Goal: Information Seeking & Learning: Check status

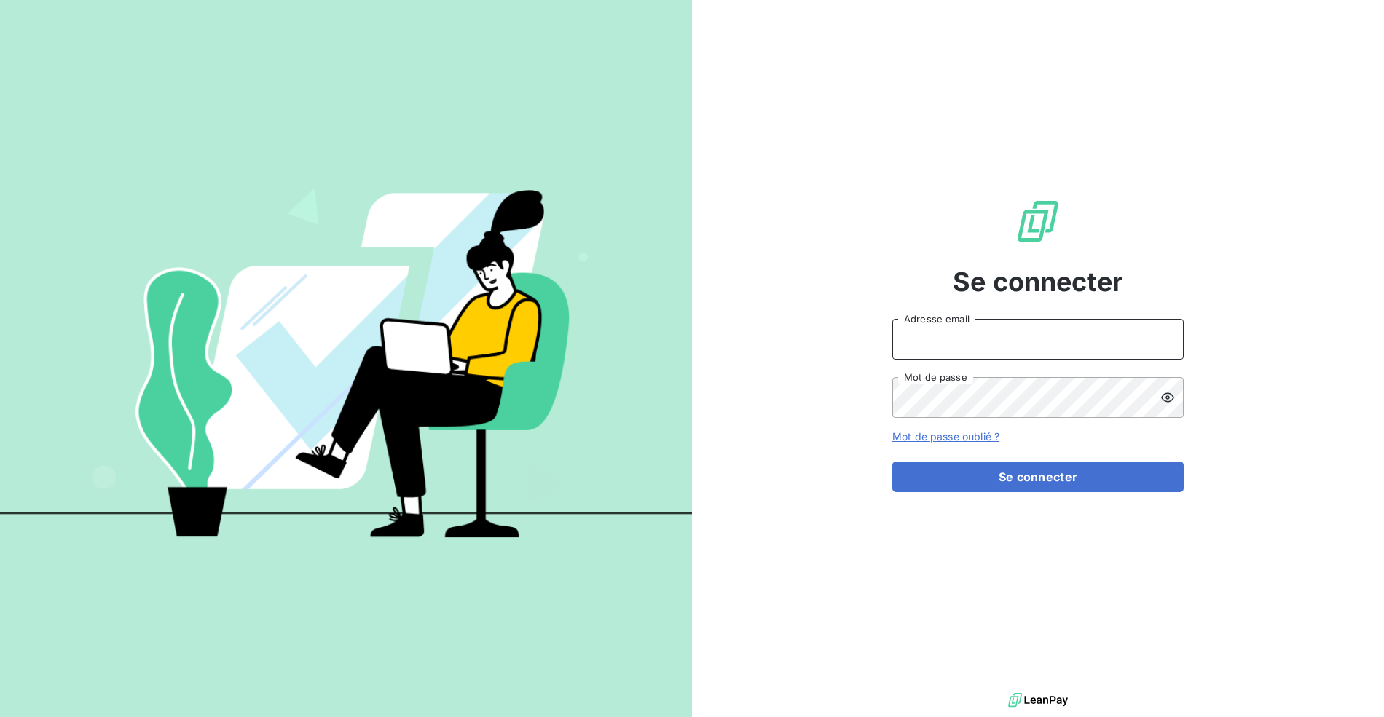
type input "[EMAIL_ADDRESS][DOMAIN_NAME]"
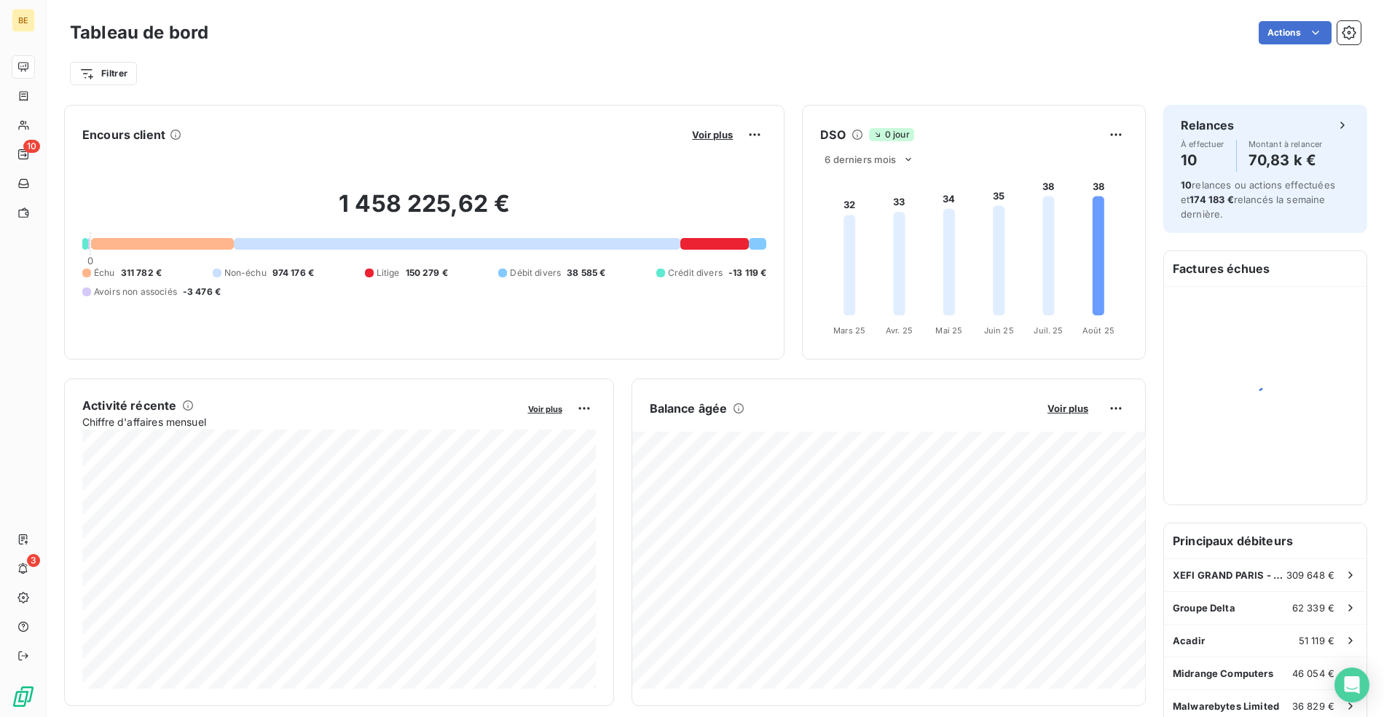
click at [711, 128] on button "Voir plus" at bounding box center [712, 134] width 50 height 13
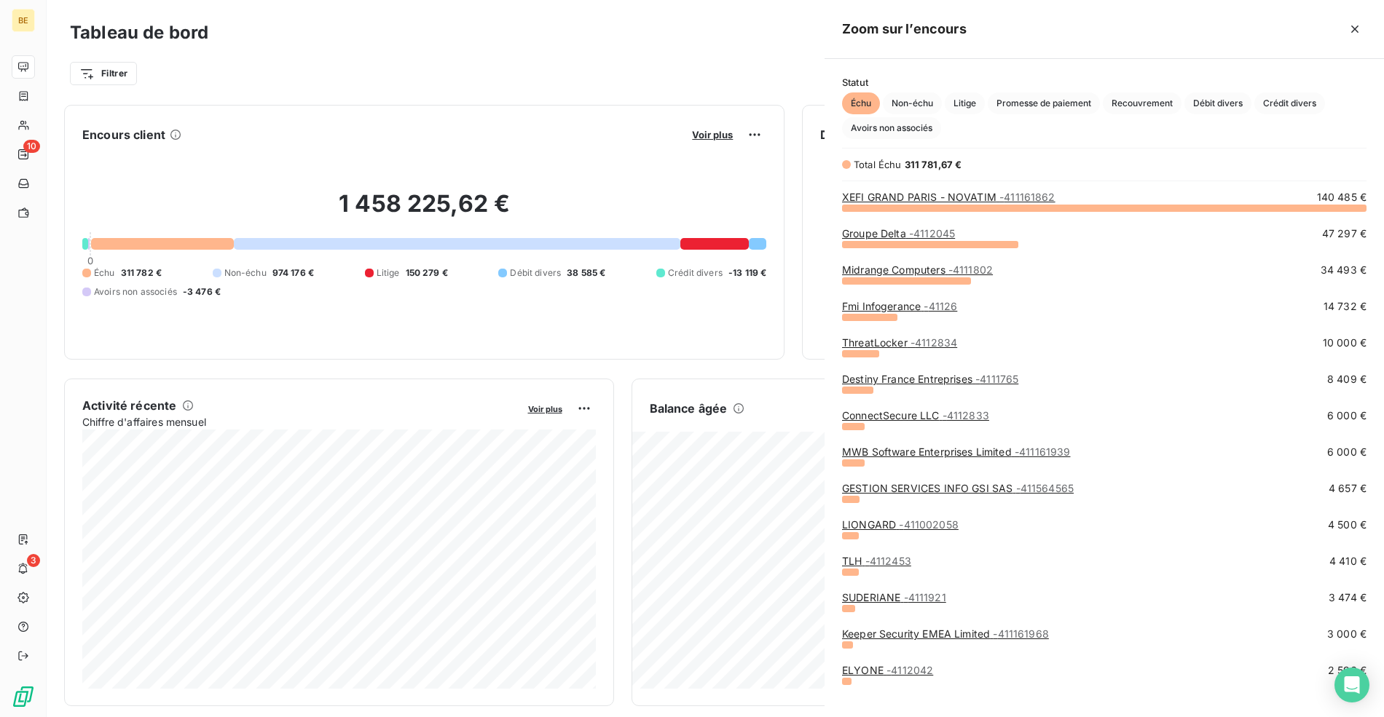
scroll to position [510, 559]
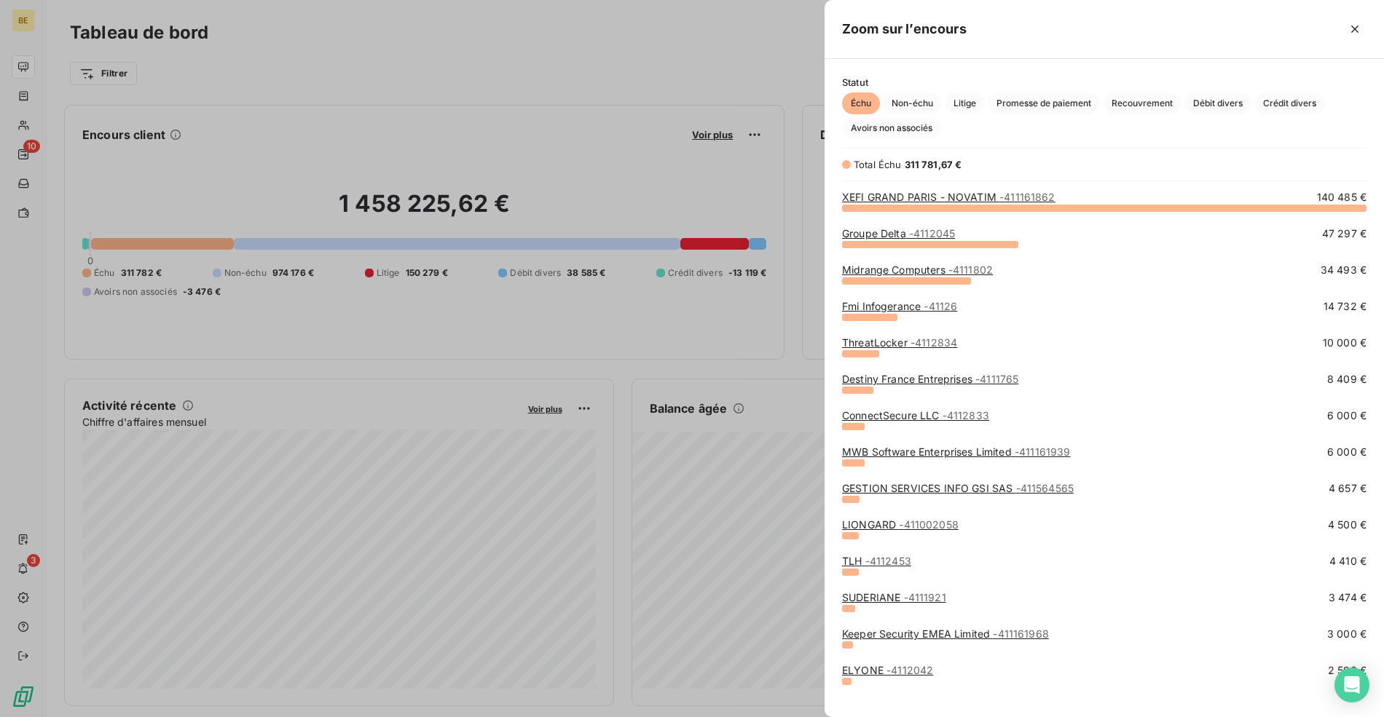
click at [884, 226] on div "Groupe Delta - 4112045" at bounding box center [898, 233] width 113 height 15
click at [924, 193] on link "XEFI GRAND PARIS - NOVATIM - 411161862" at bounding box center [948, 197] width 213 height 12
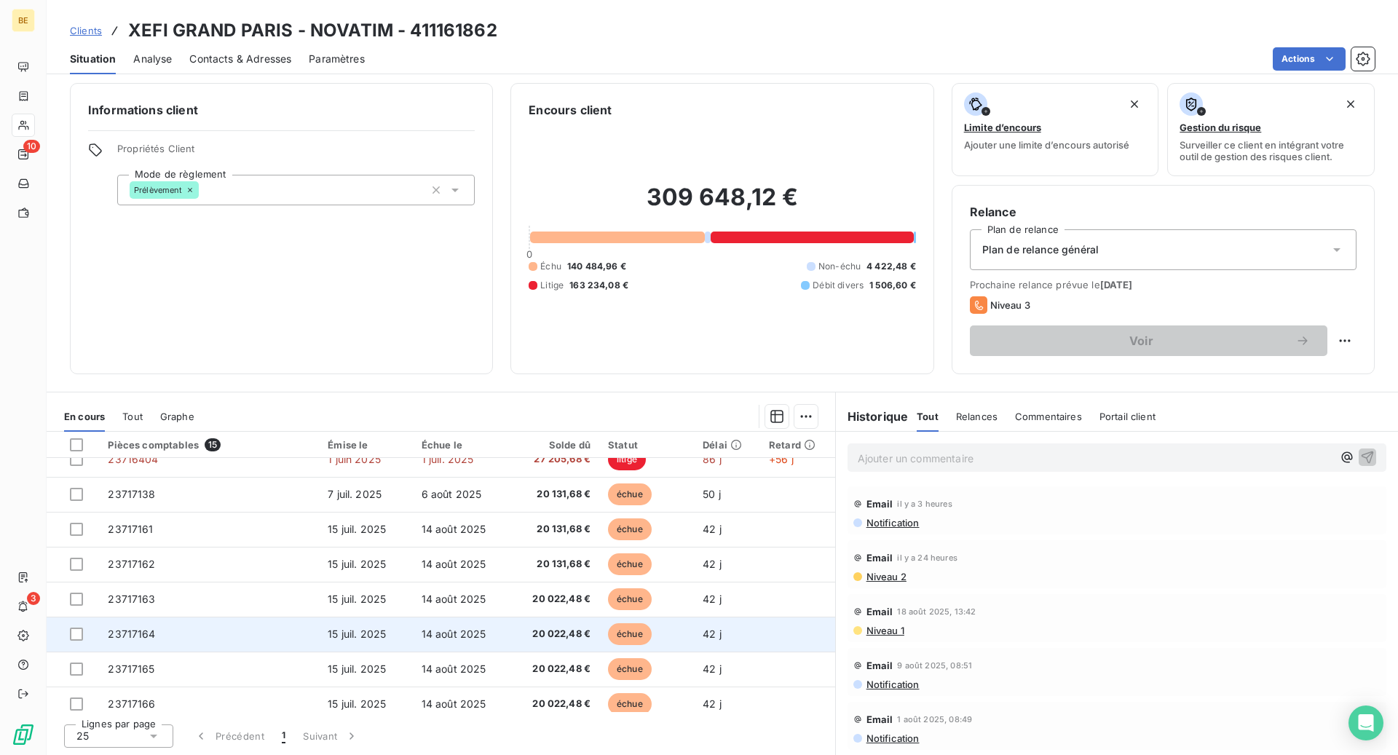
scroll to position [229, 0]
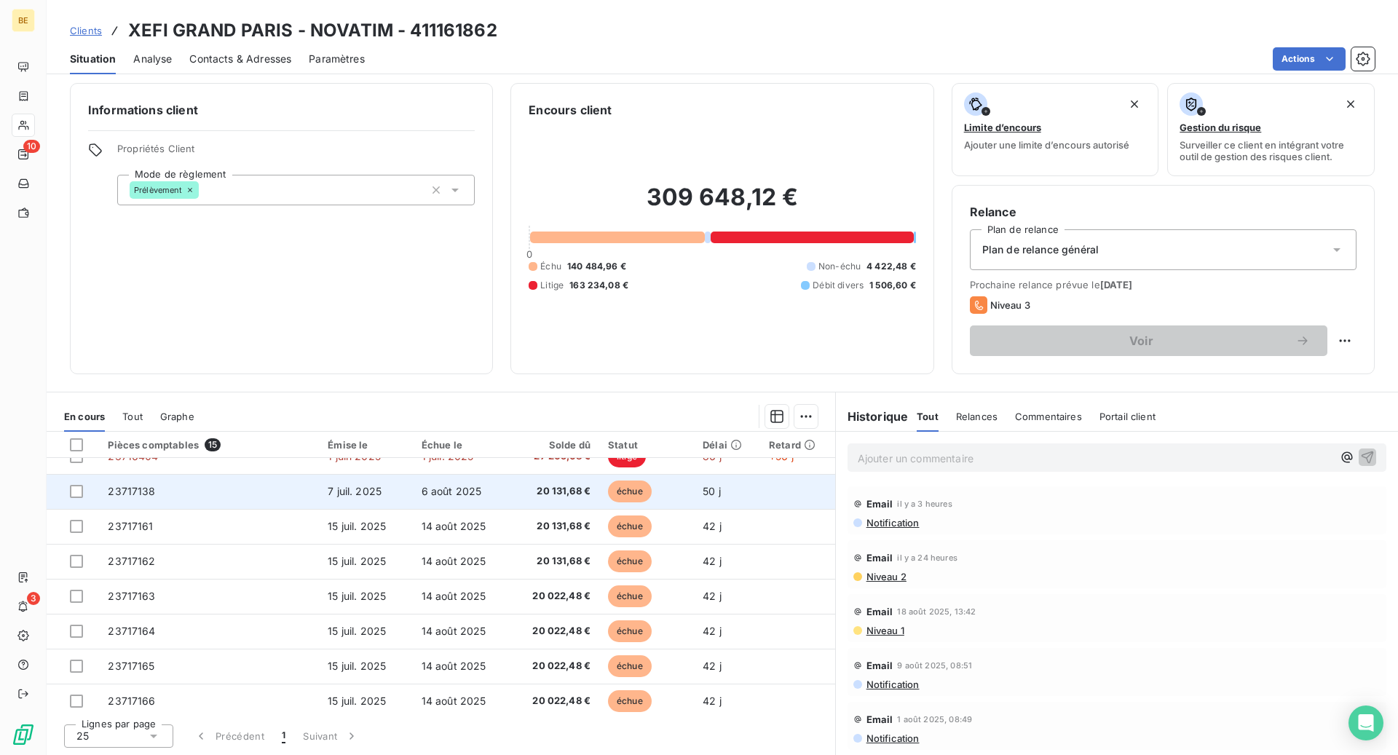
click at [248, 492] on td "23717138" at bounding box center [209, 491] width 220 height 35
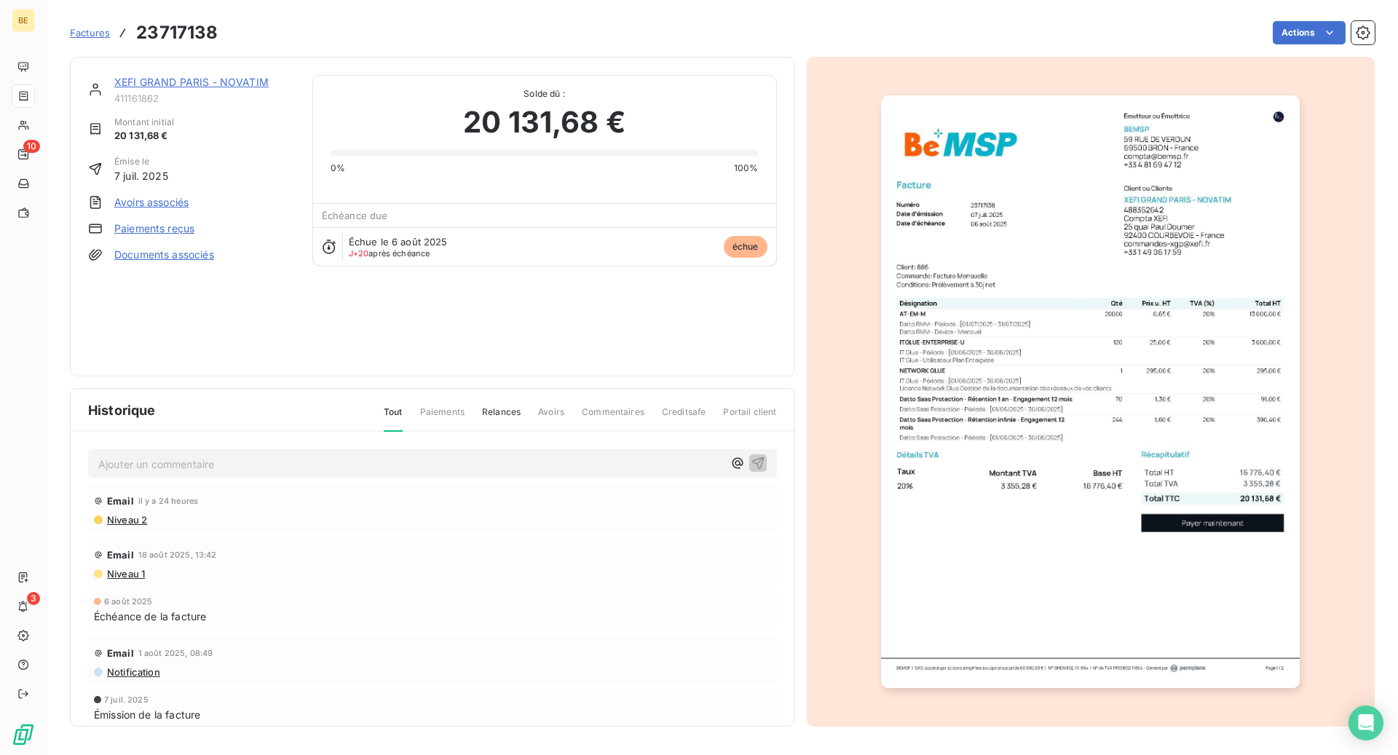
click at [1155, 639] on img "button" at bounding box center [1090, 391] width 419 height 593
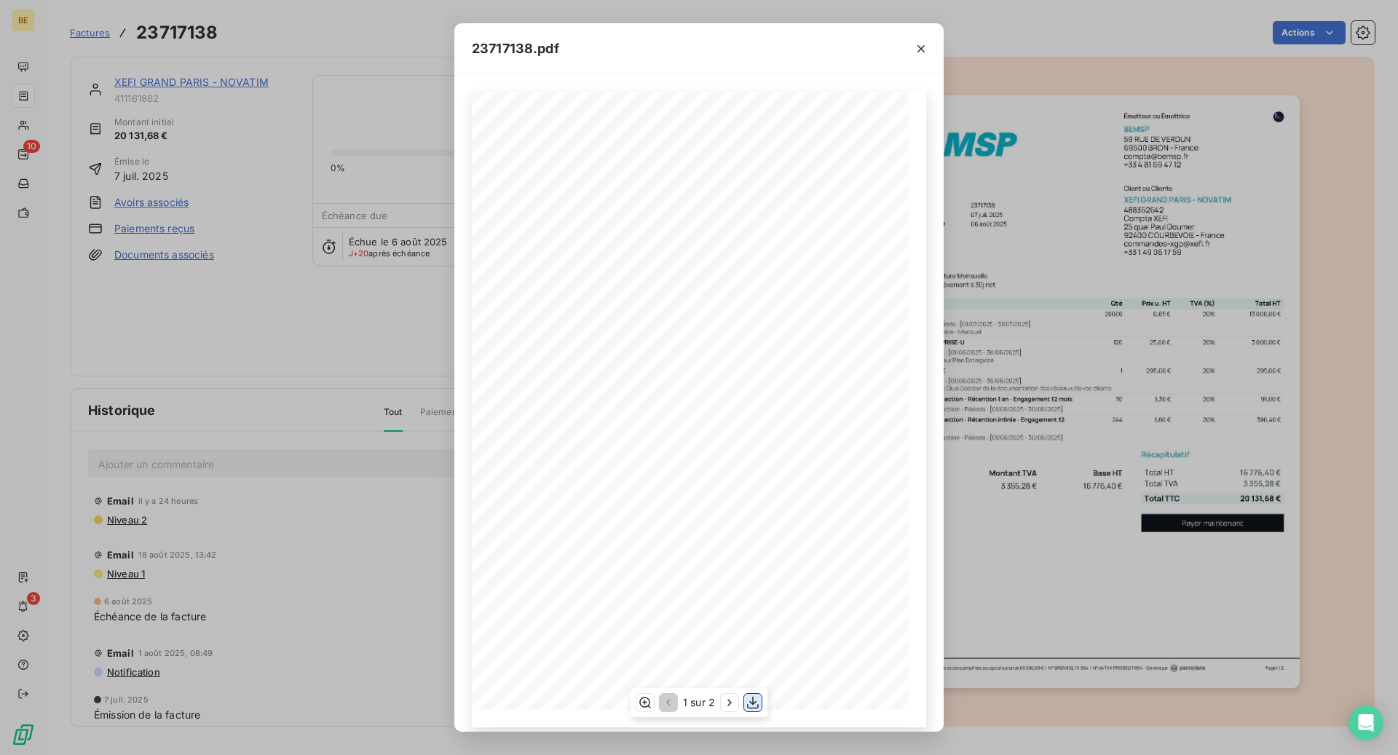
click at [749, 705] on icon "button" at bounding box center [753, 702] width 15 height 15
click at [922, 54] on icon "button" at bounding box center [921, 49] width 15 height 15
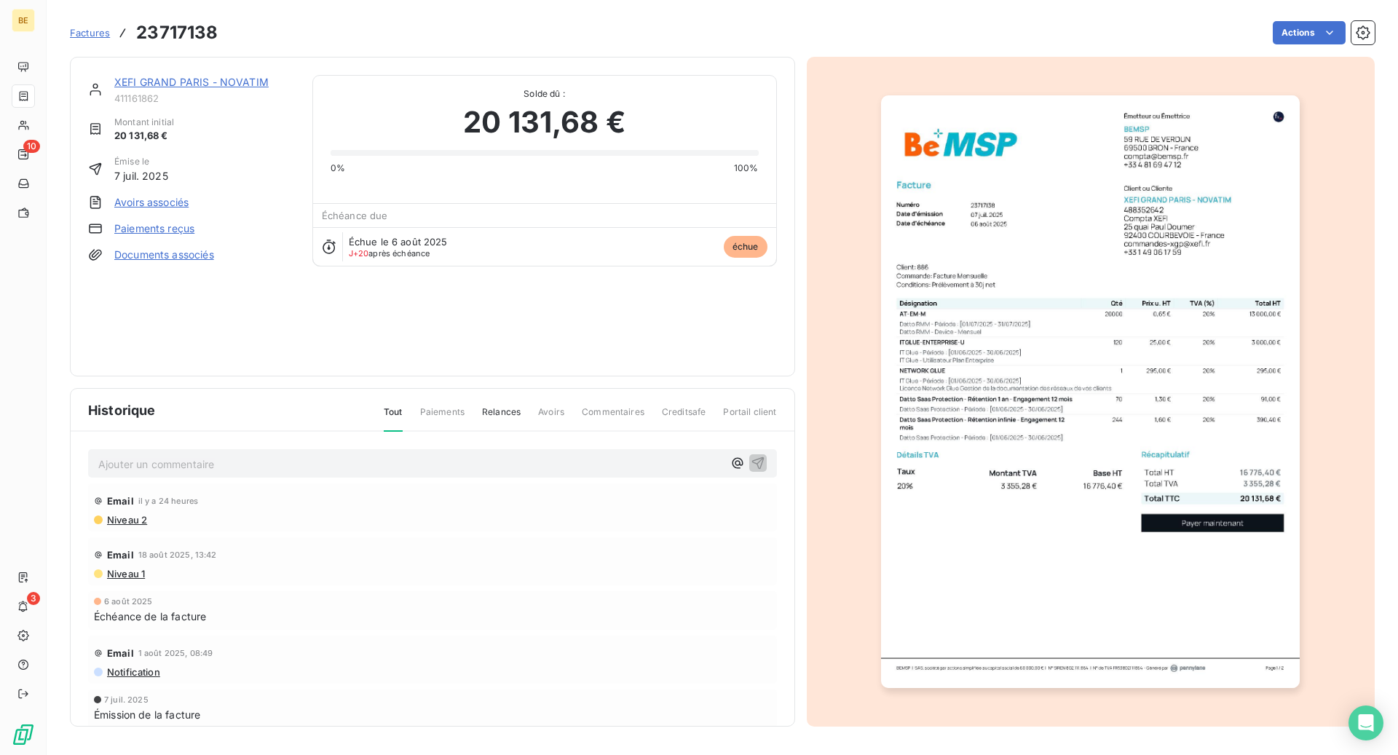
click at [237, 84] on link "XEFI GRAND PARIS - NOVATIM" at bounding box center [191, 82] width 154 height 12
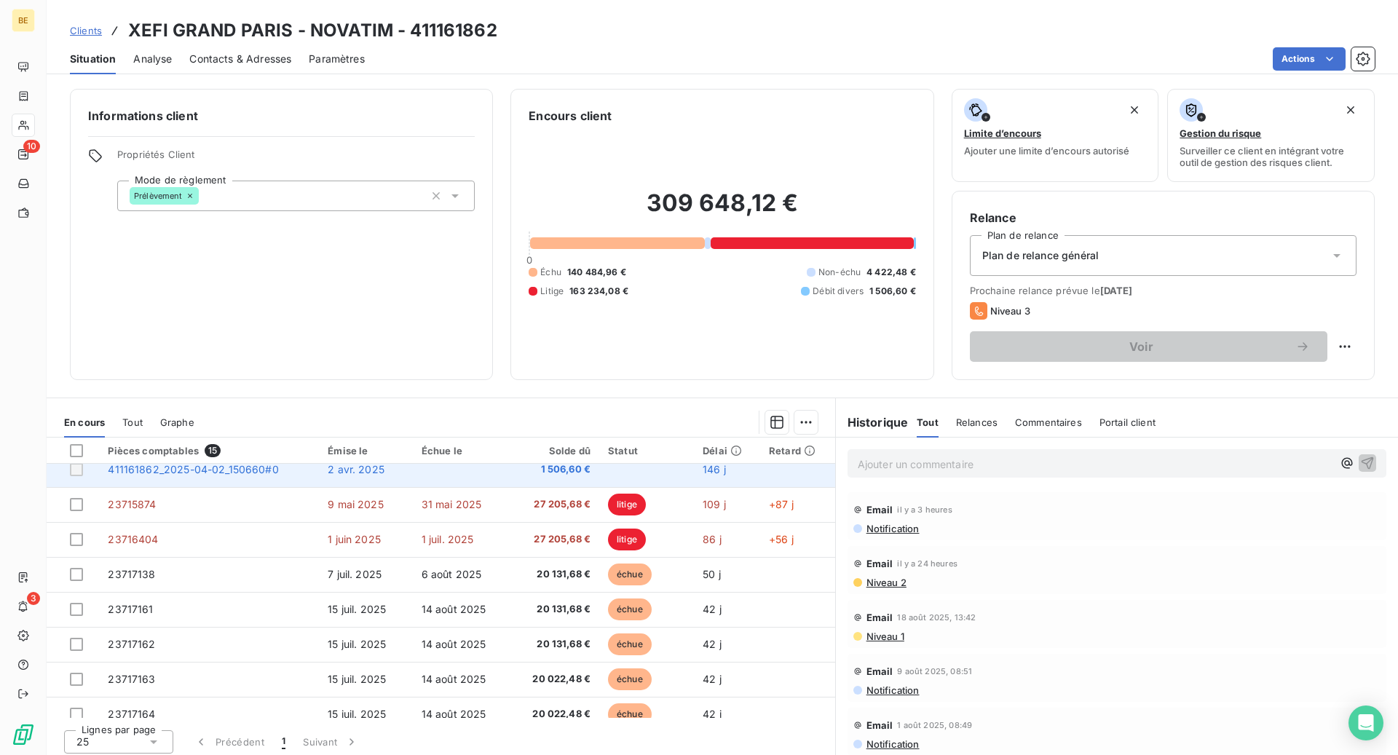
scroll to position [158, 0]
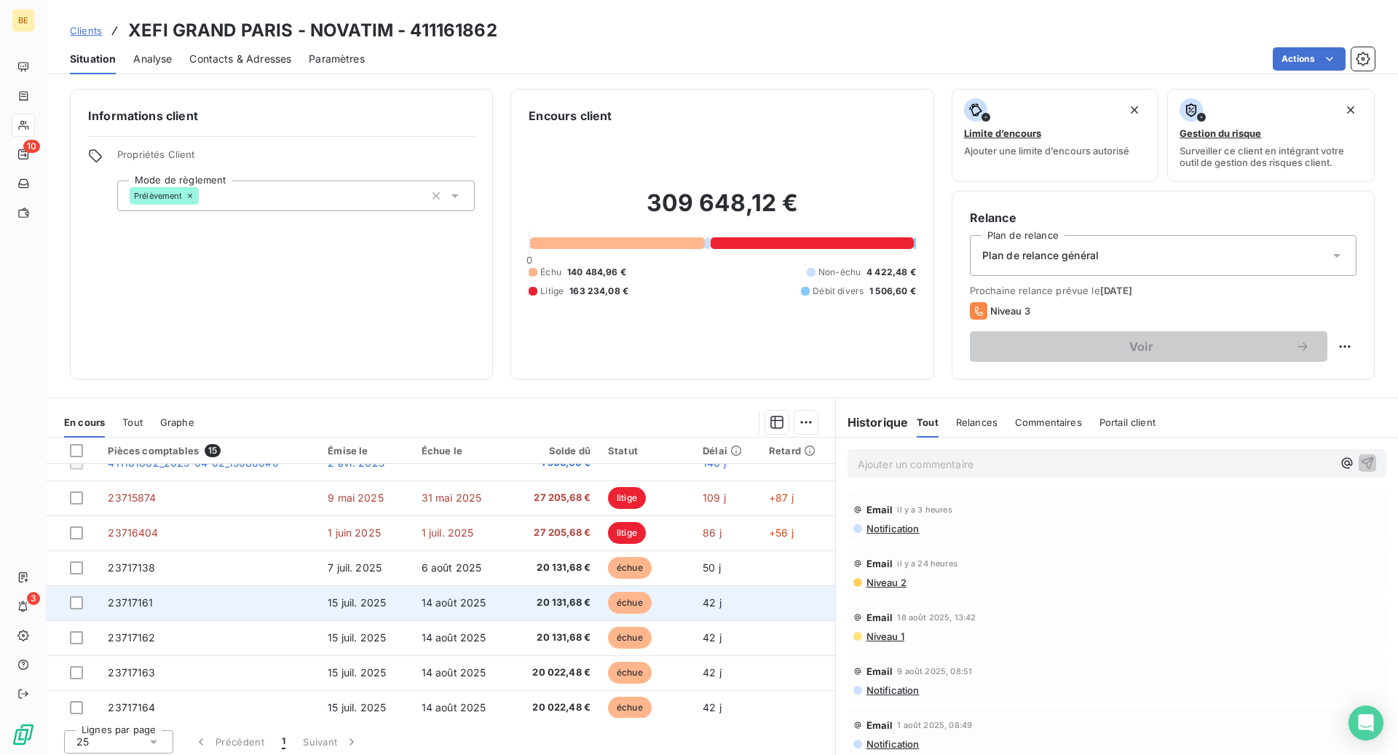
click at [353, 592] on td "15 juil. 2025" at bounding box center [365, 602] width 93 height 35
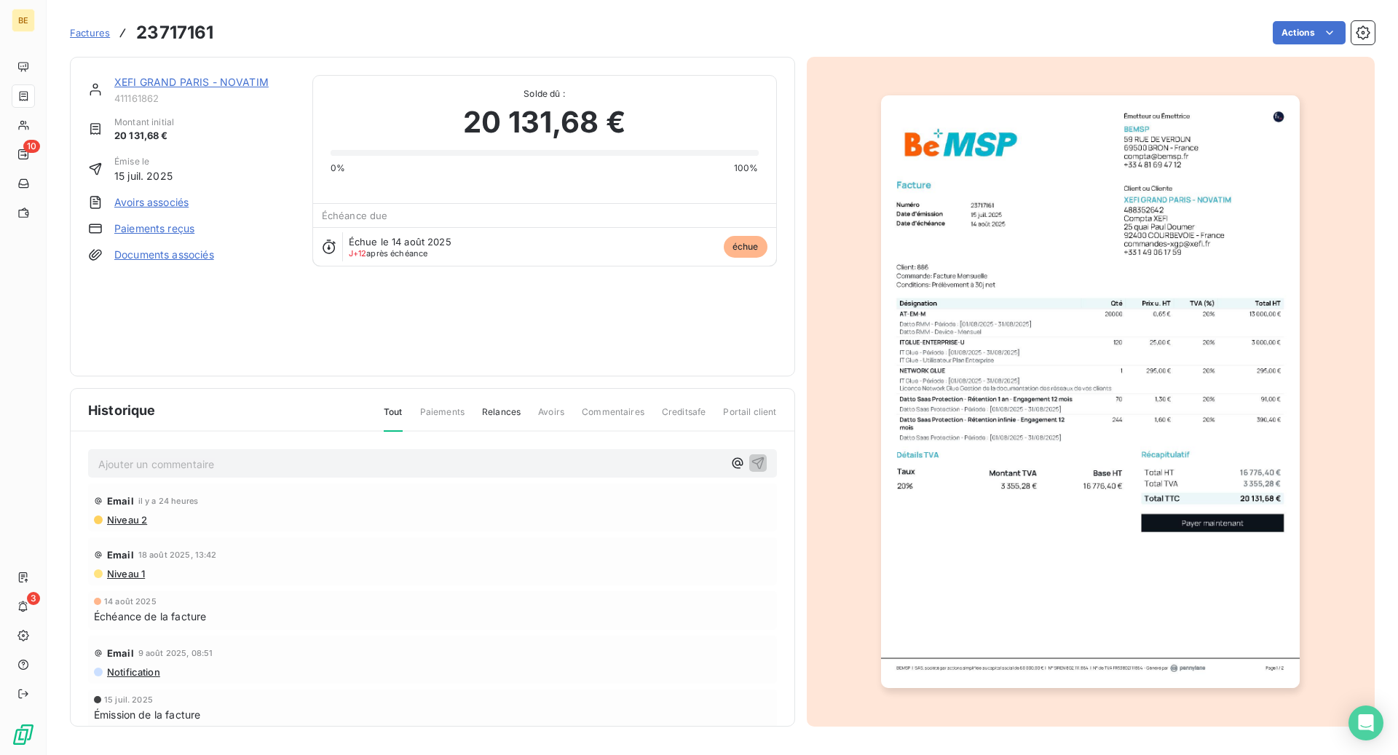
click at [1096, 362] on img "button" at bounding box center [1090, 391] width 419 height 593
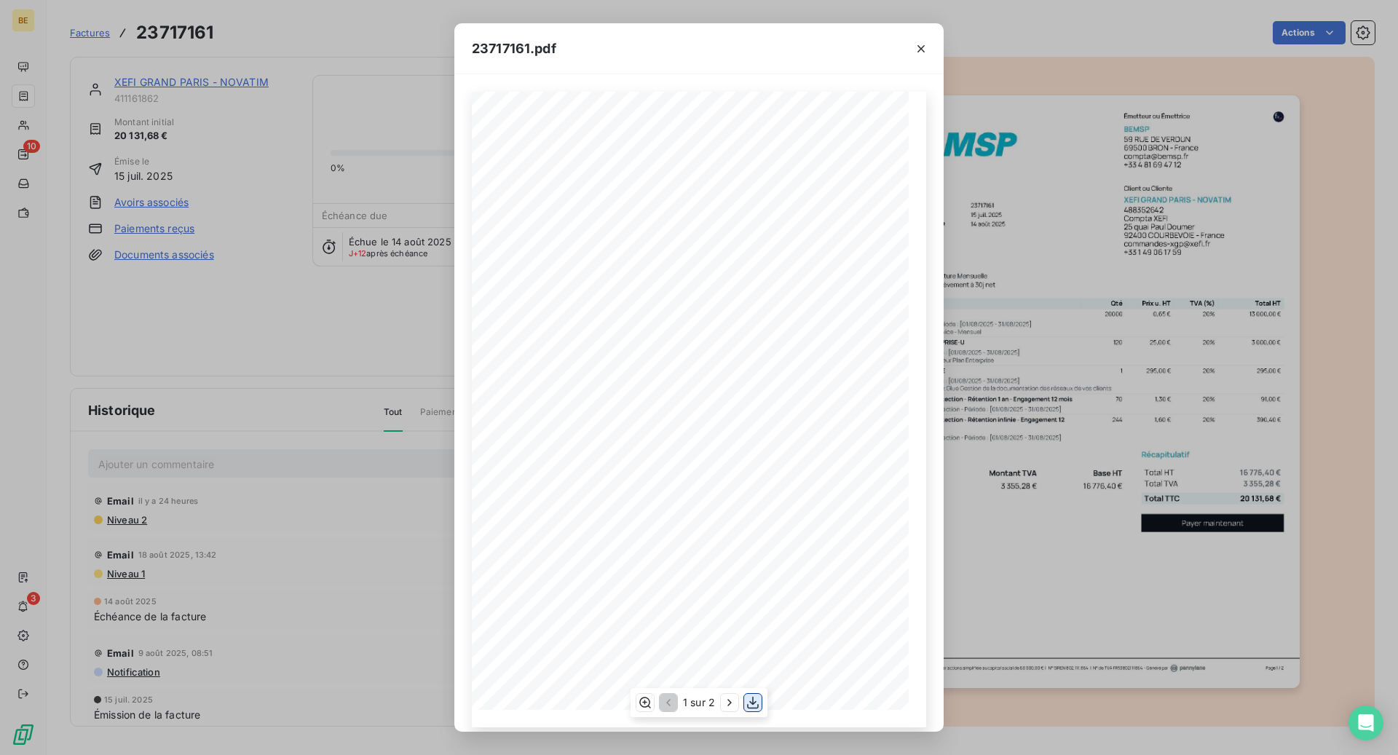
click at [751, 706] on icon "button" at bounding box center [753, 702] width 15 height 15
click at [911, 51] on button "button" at bounding box center [920, 48] width 23 height 23
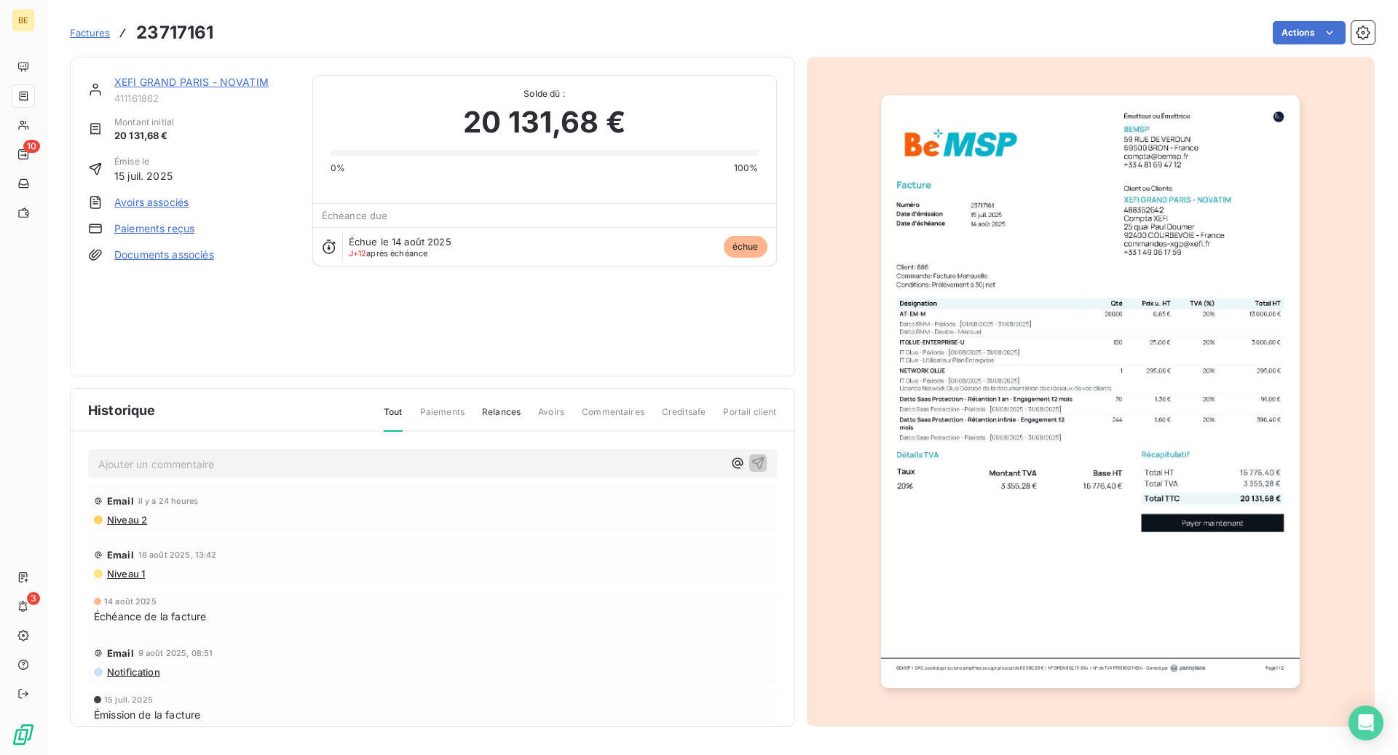
click at [824, 36] on html "BE 10 3 Factures 23717161 Actions XEFI [GEOGRAPHIC_DATA] - NOVATIM 411161862 Mo…" at bounding box center [699, 377] width 1398 height 755
click at [242, 88] on div "XEFI GRAND PARIS - NOVATIM" at bounding box center [204, 82] width 181 height 15
click at [243, 79] on link "XEFI GRAND PARIS - NOVATIM" at bounding box center [191, 82] width 154 height 12
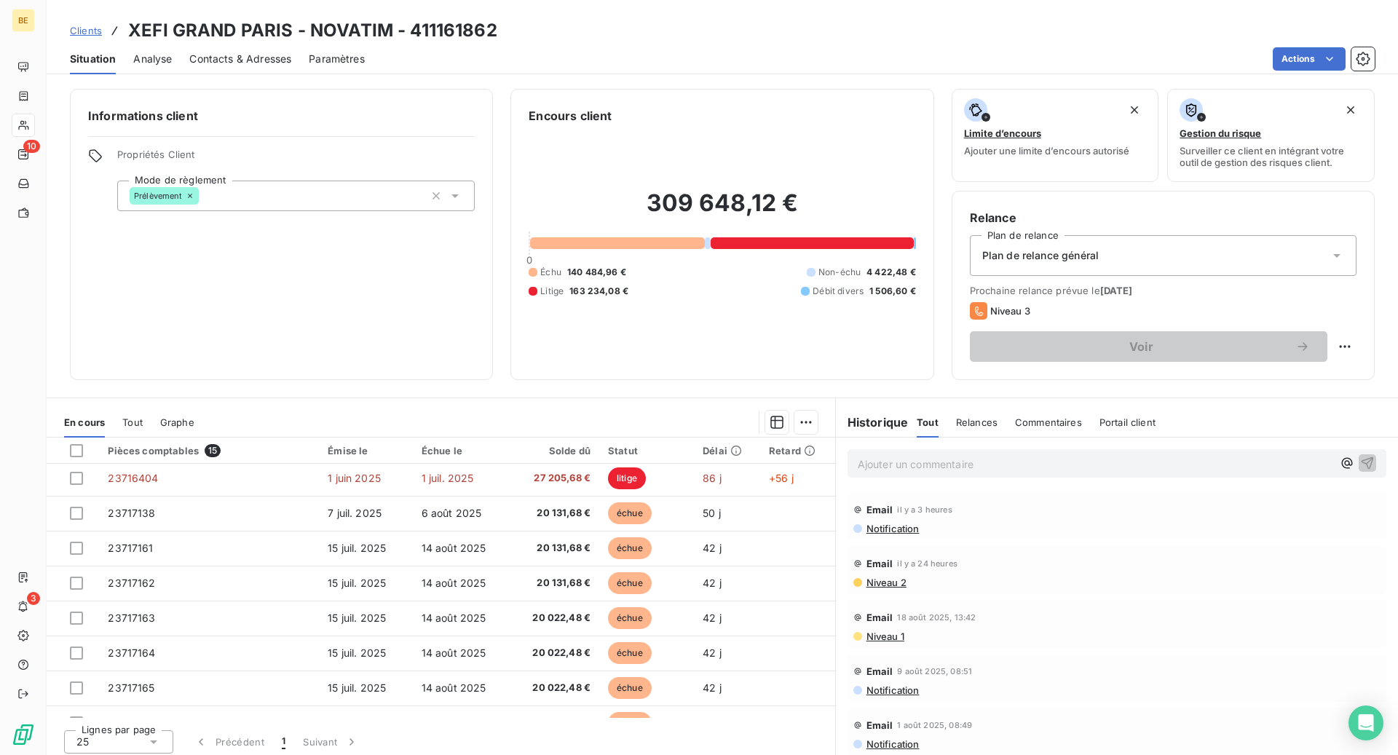
scroll to position [218, 0]
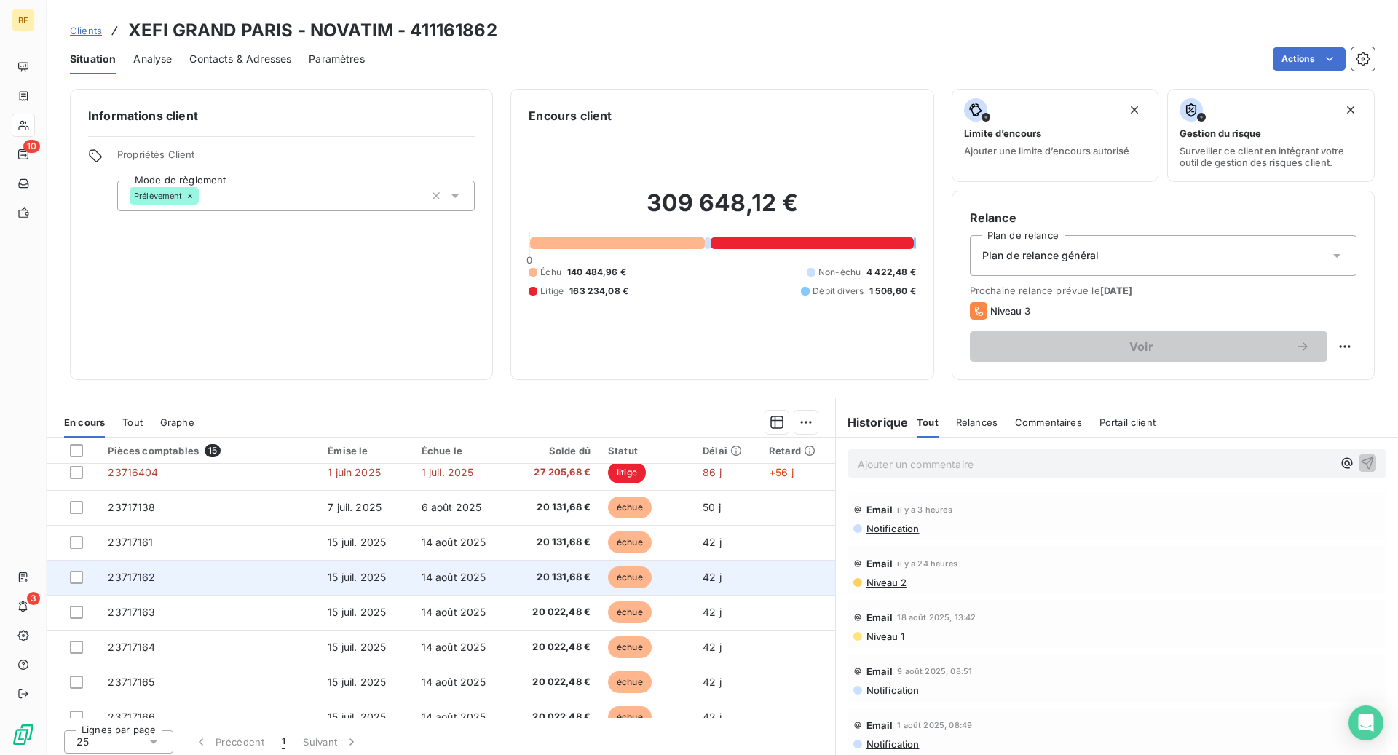
click at [457, 575] on span "14 août 2025" at bounding box center [454, 577] width 65 height 12
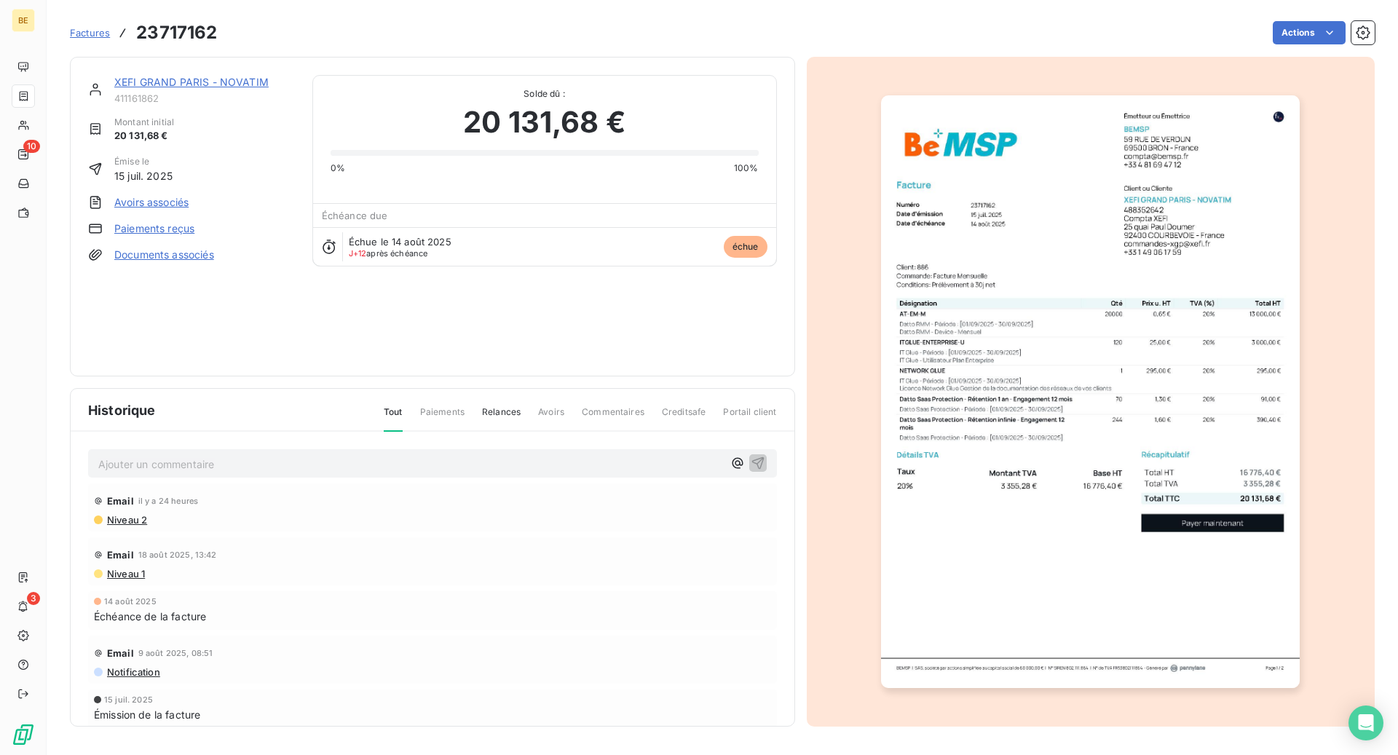
click at [1124, 573] on img "button" at bounding box center [1090, 391] width 419 height 593
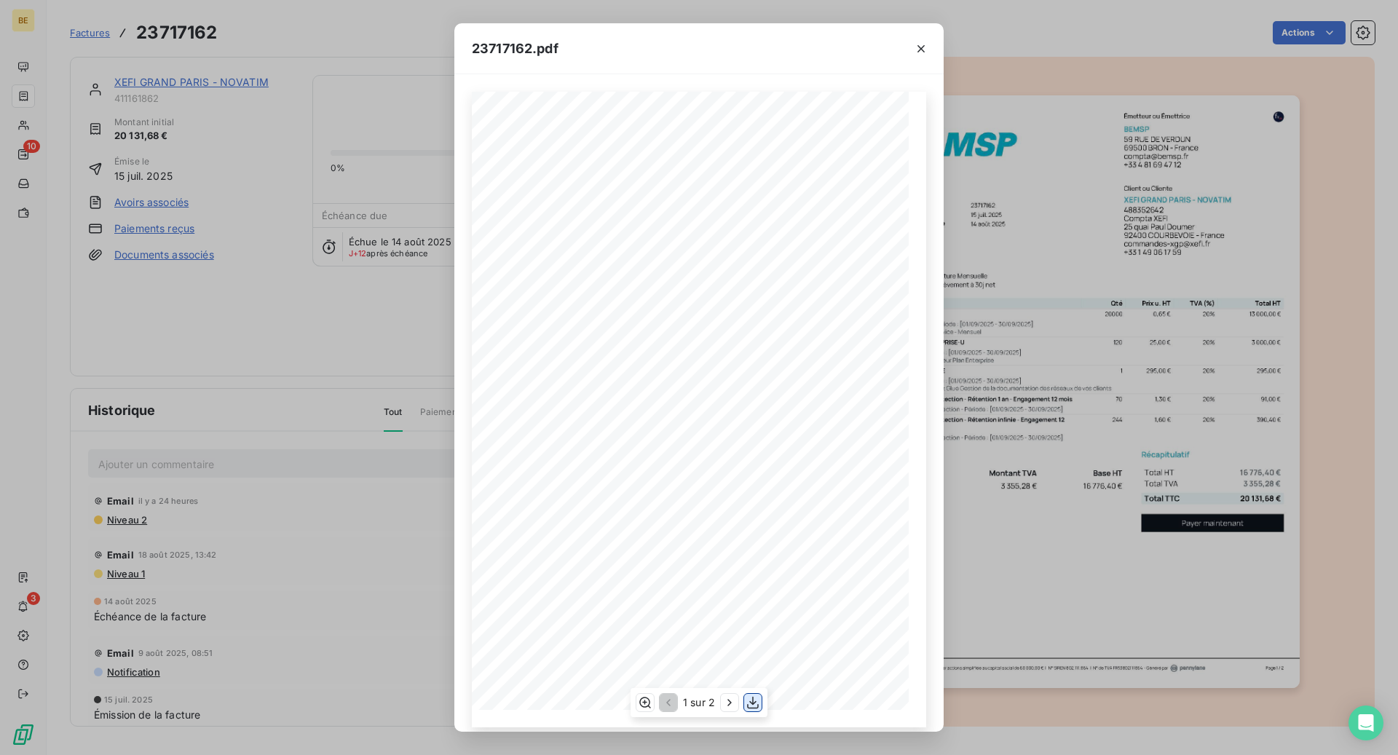
click at [751, 706] on icon "button" at bounding box center [753, 702] width 15 height 15
click at [920, 52] on icon "button" at bounding box center [921, 49] width 15 height 15
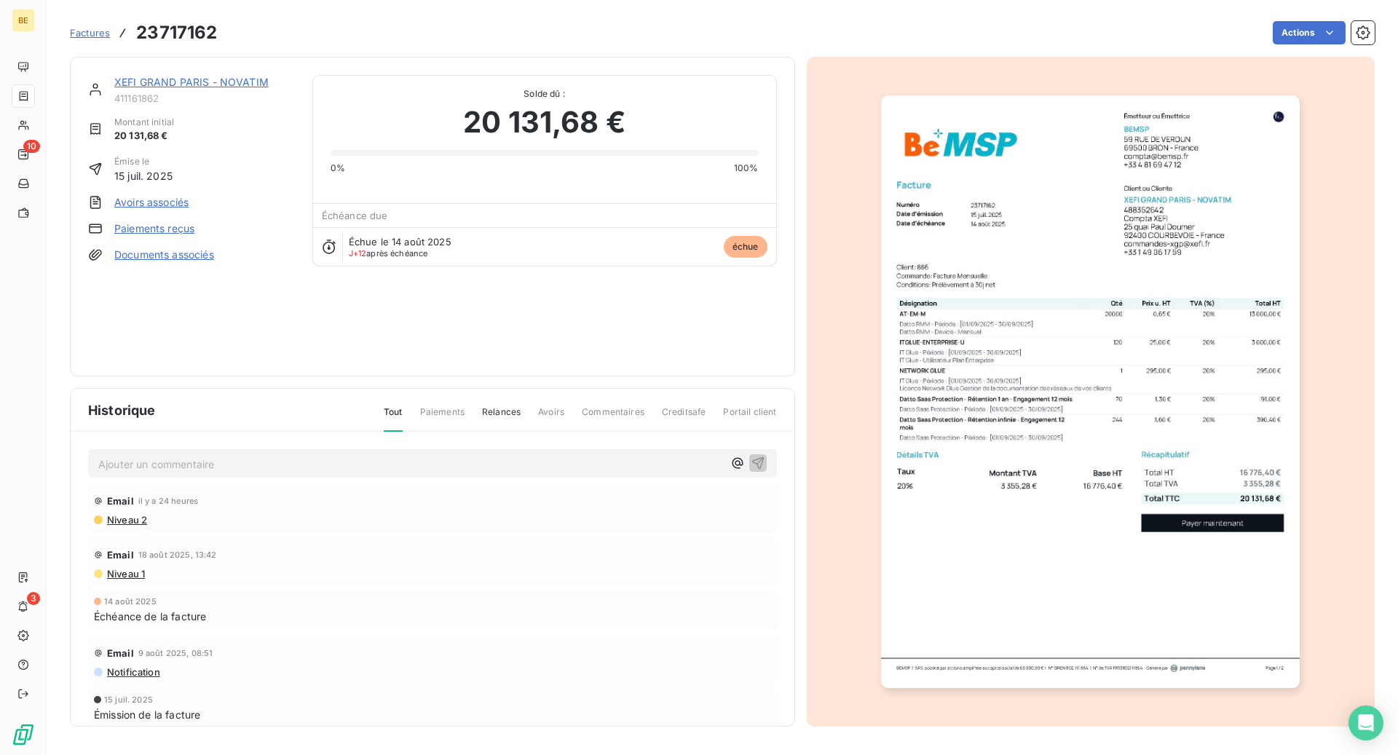
click at [234, 84] on link "XEFI GRAND PARIS - NOVATIM" at bounding box center [191, 82] width 154 height 12
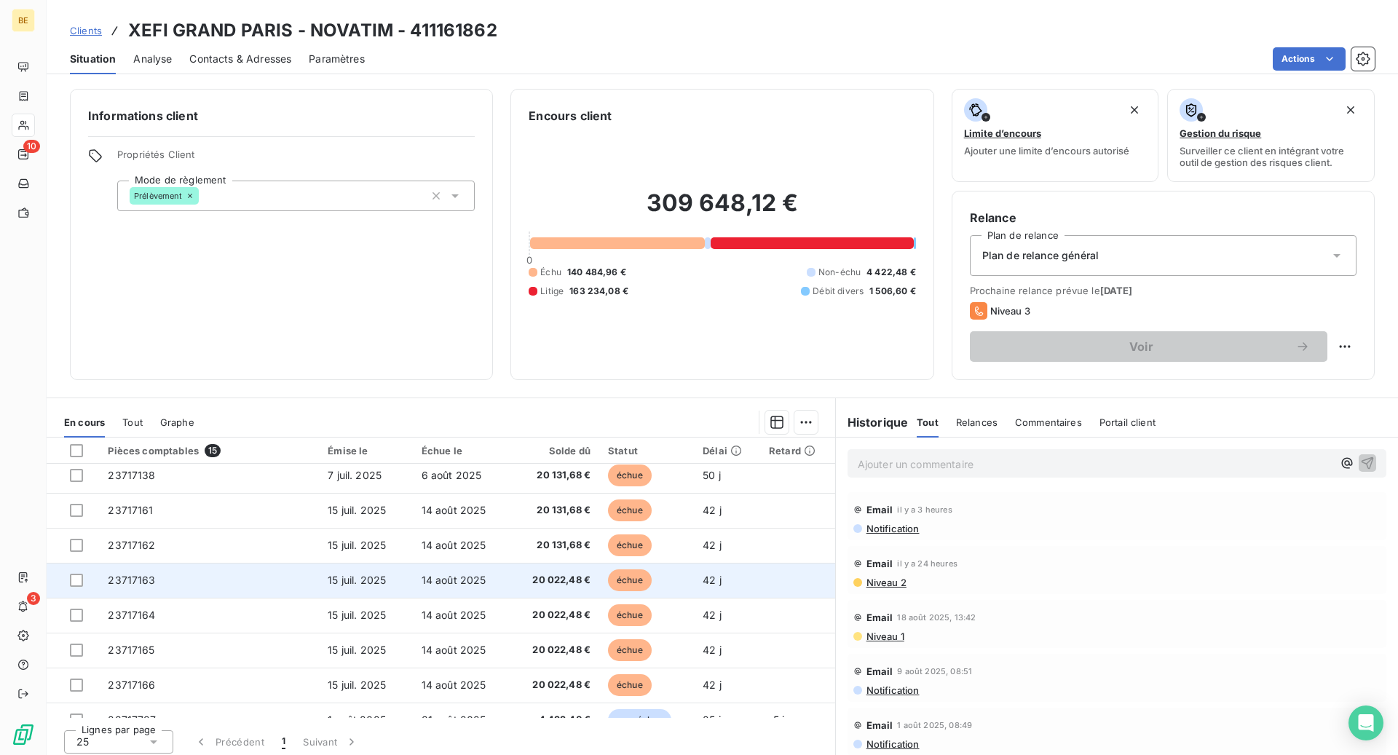
scroll to position [252, 0]
click at [147, 576] on span "23717163" at bounding box center [131, 578] width 47 height 12
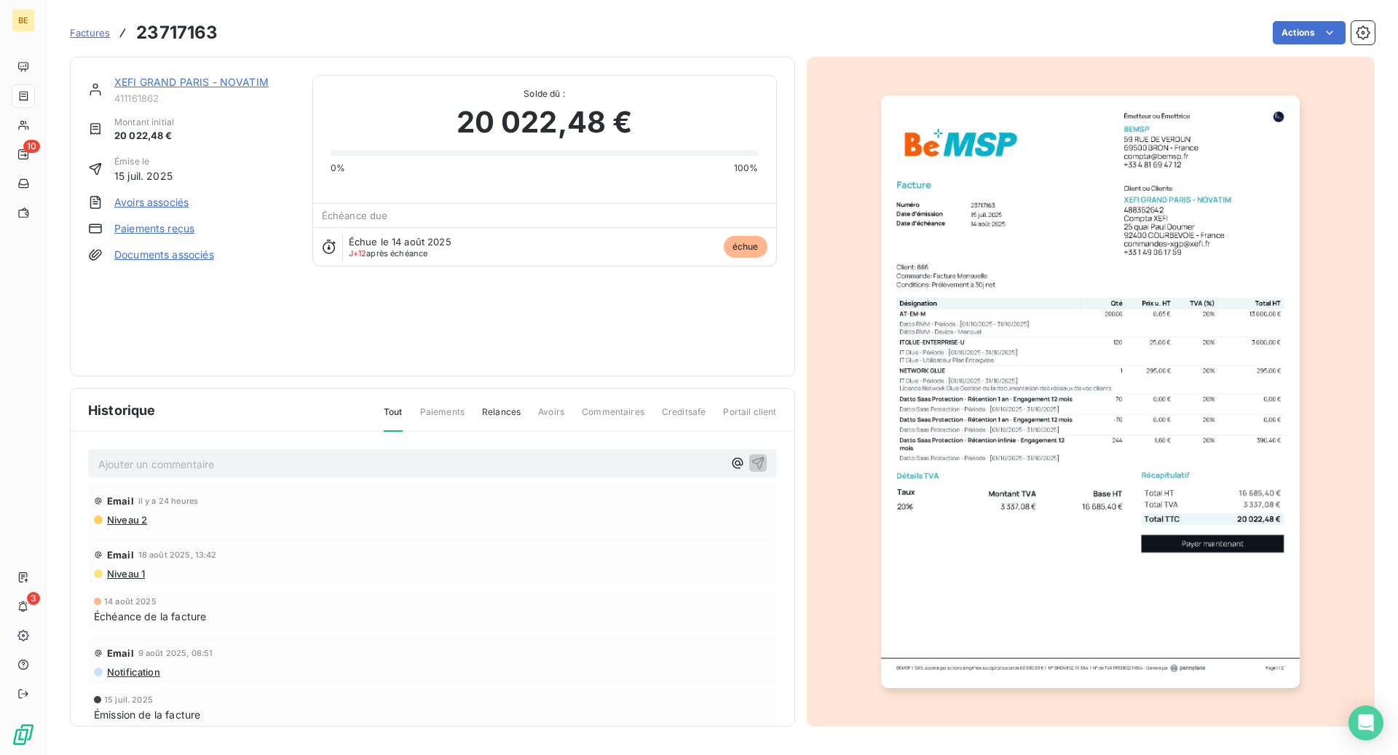
click at [1159, 626] on img "button" at bounding box center [1090, 391] width 419 height 593
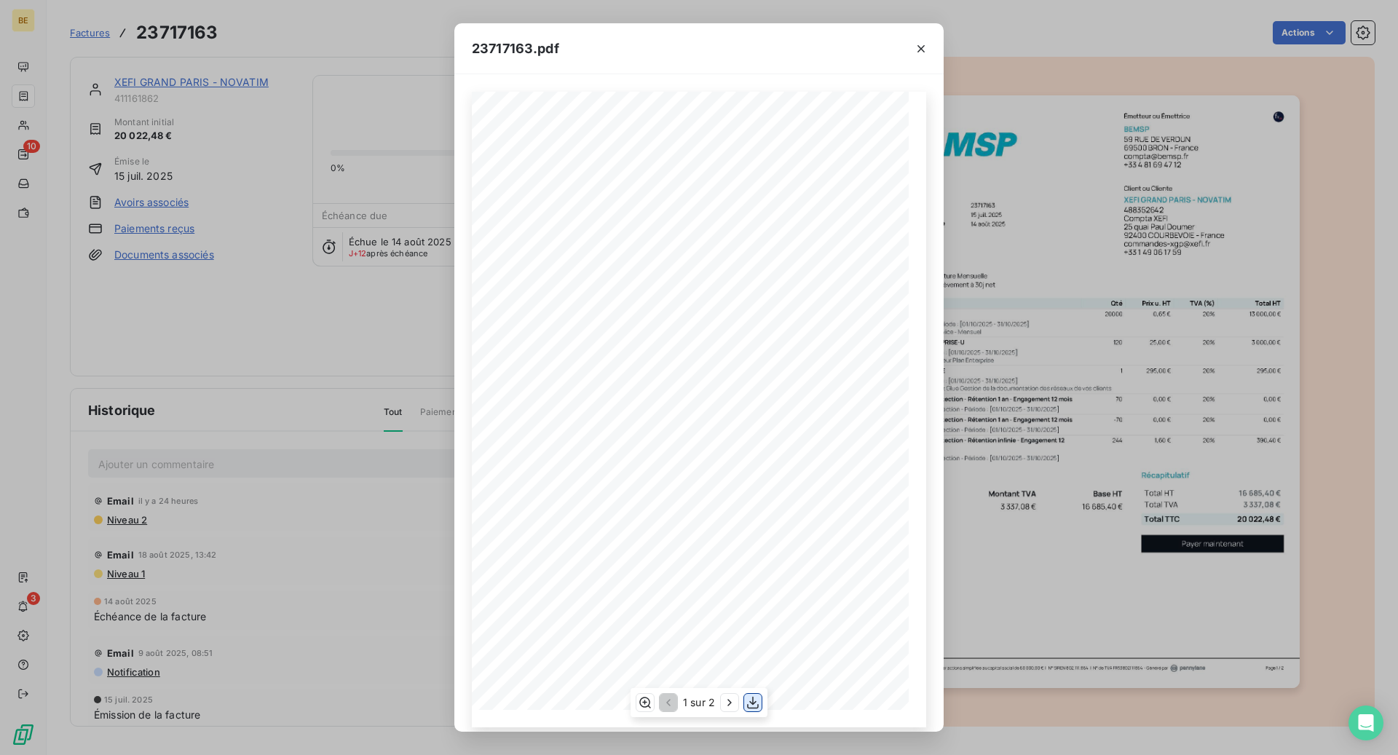
click at [750, 701] on icon "button" at bounding box center [753, 702] width 15 height 15
click at [928, 45] on icon "button" at bounding box center [921, 49] width 15 height 15
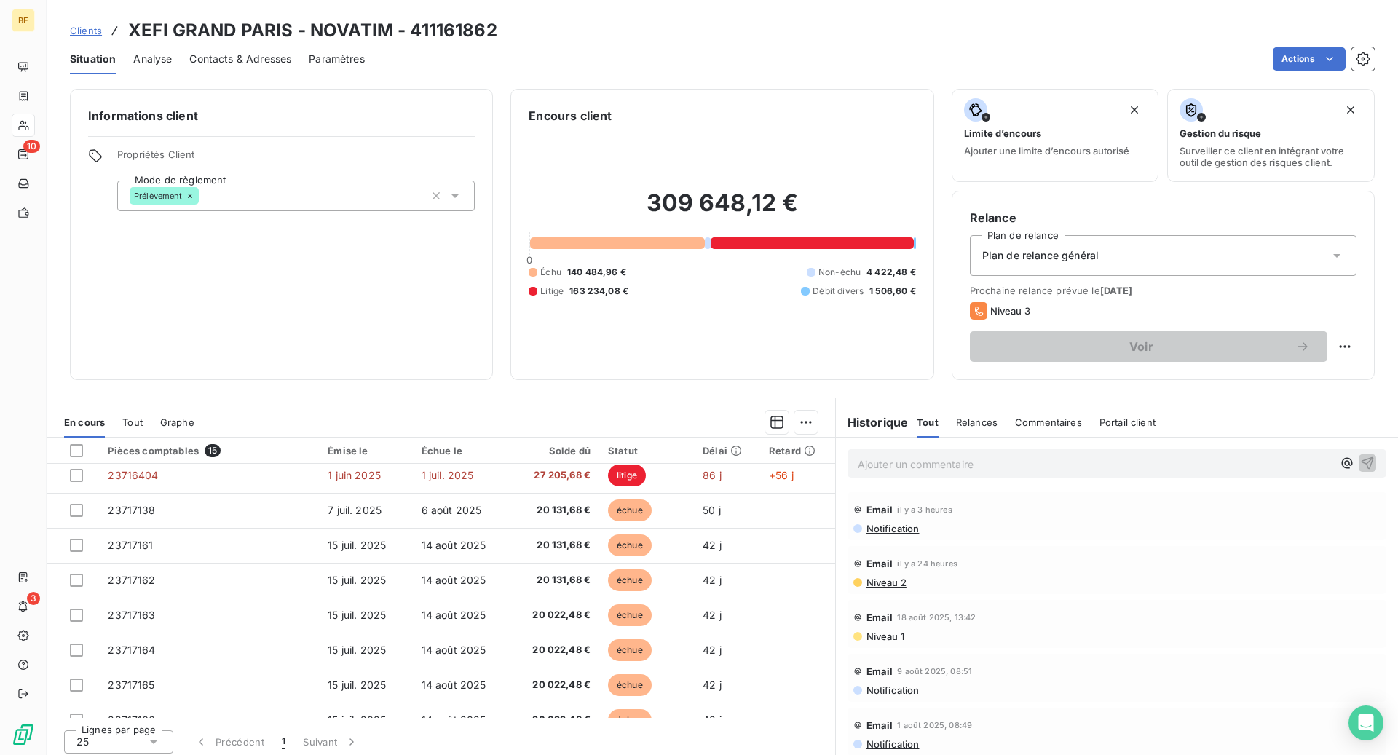
scroll to position [217, 0]
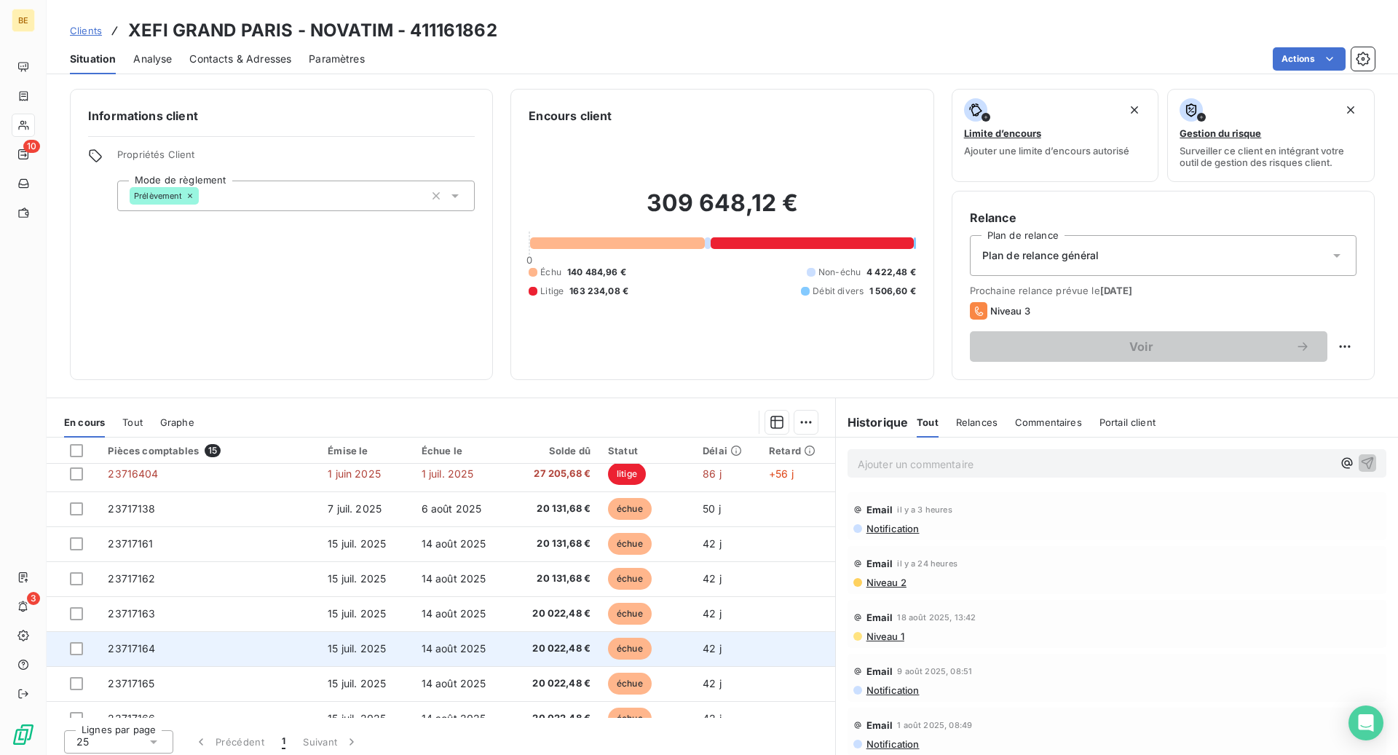
click at [155, 643] on td "23717164" at bounding box center [209, 648] width 220 height 35
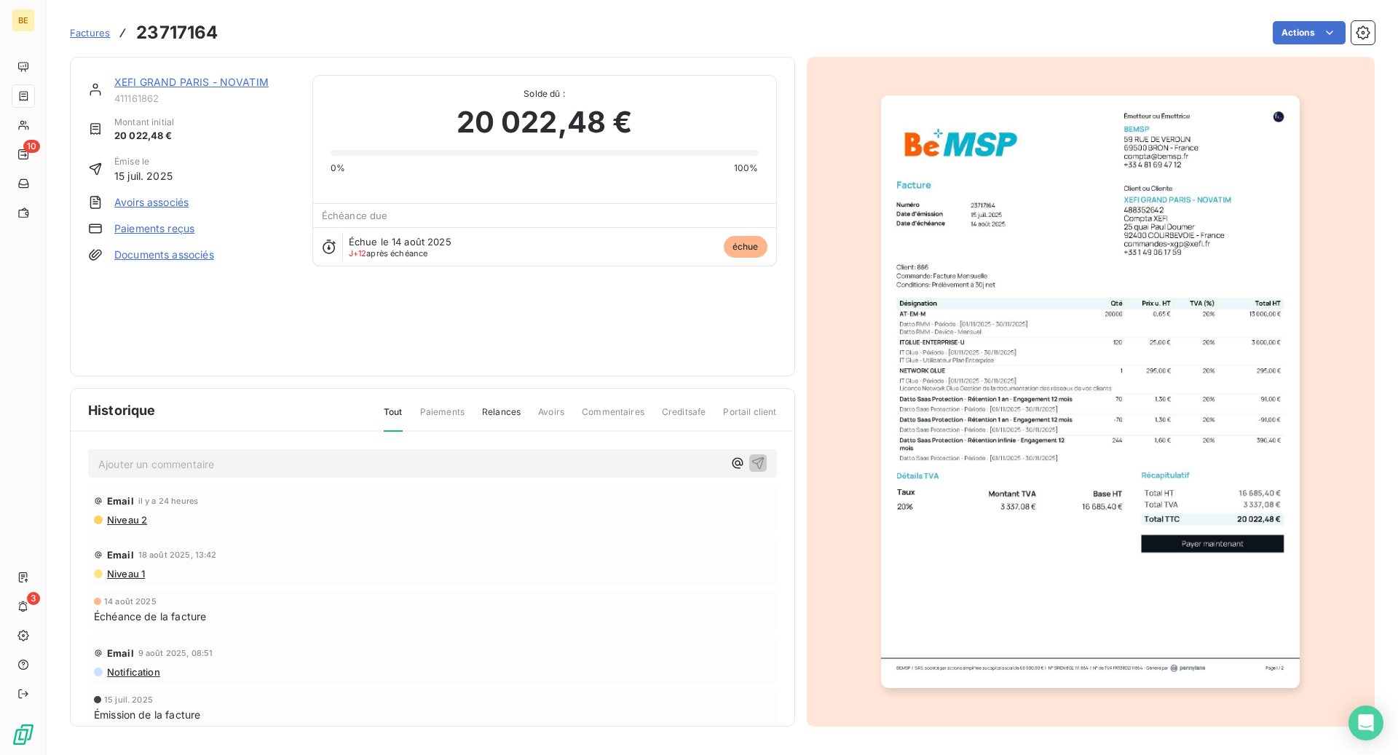
click at [1169, 566] on img "button" at bounding box center [1090, 391] width 419 height 593
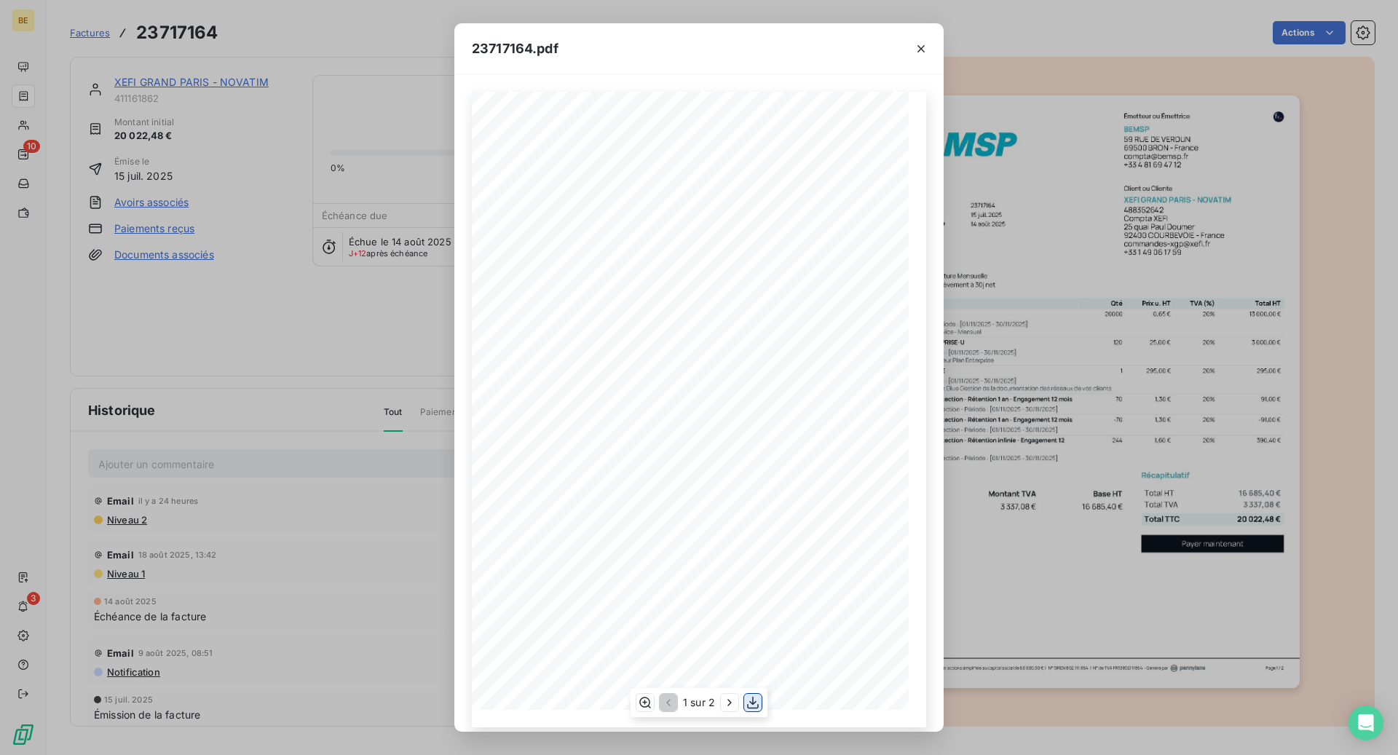
click at [751, 699] on icon "button" at bounding box center [753, 702] width 15 height 15
click at [920, 42] on icon "button" at bounding box center [921, 49] width 15 height 15
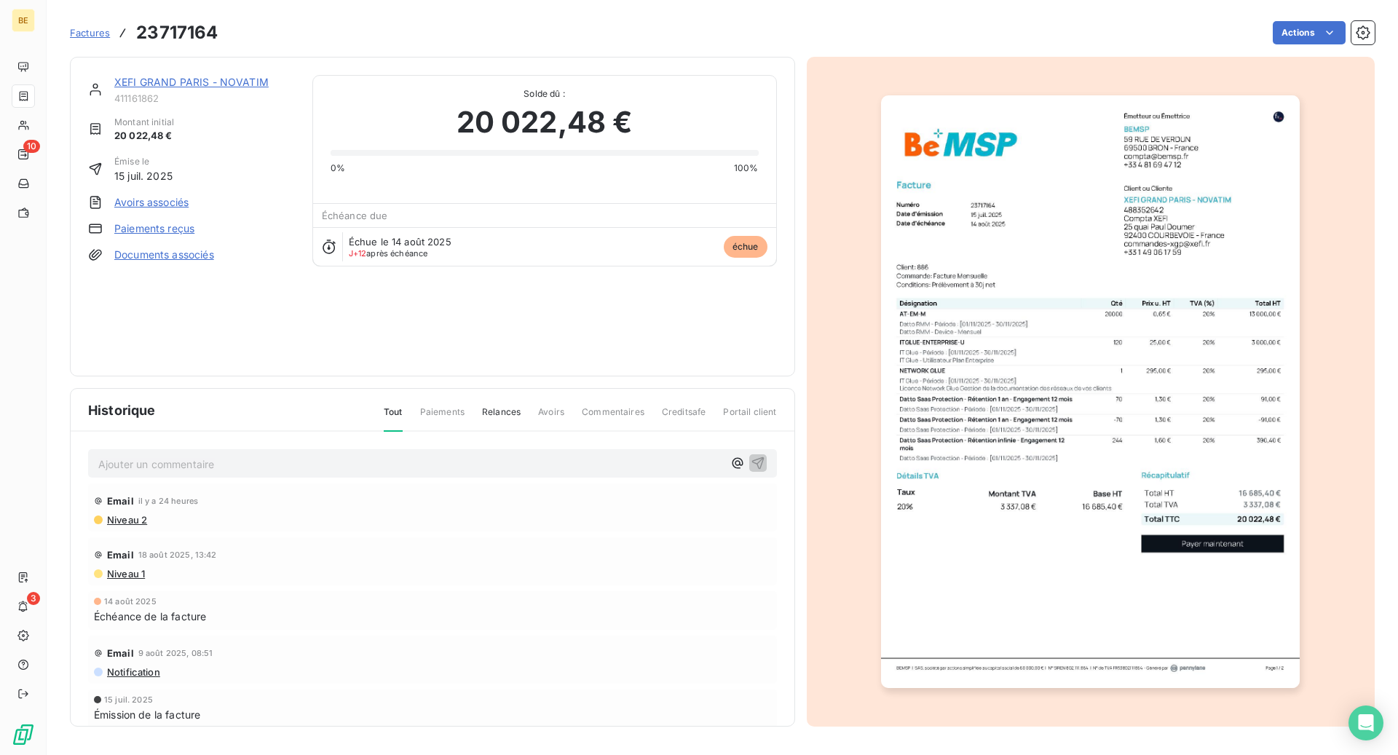
click at [198, 81] on link "XEFI GRAND PARIS - NOVATIM" at bounding box center [191, 82] width 154 height 12
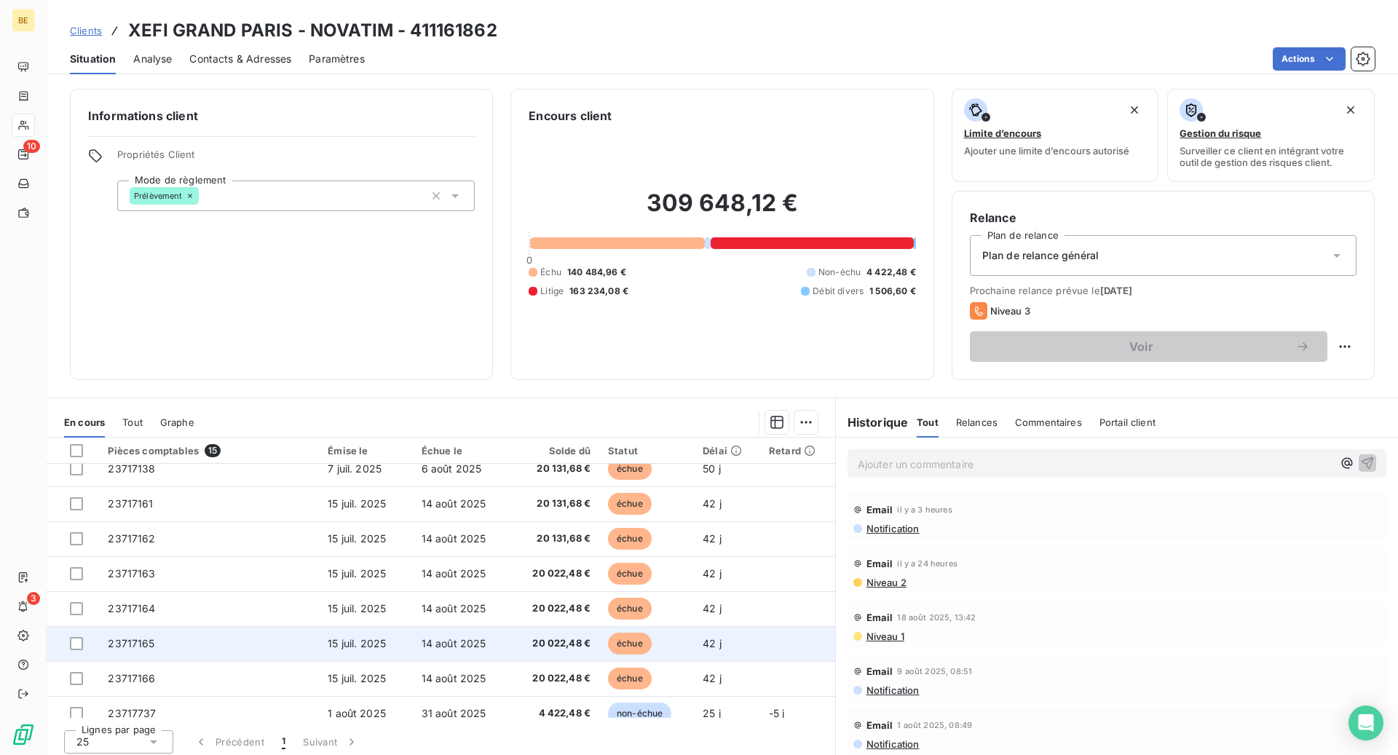
scroll to position [270, 0]
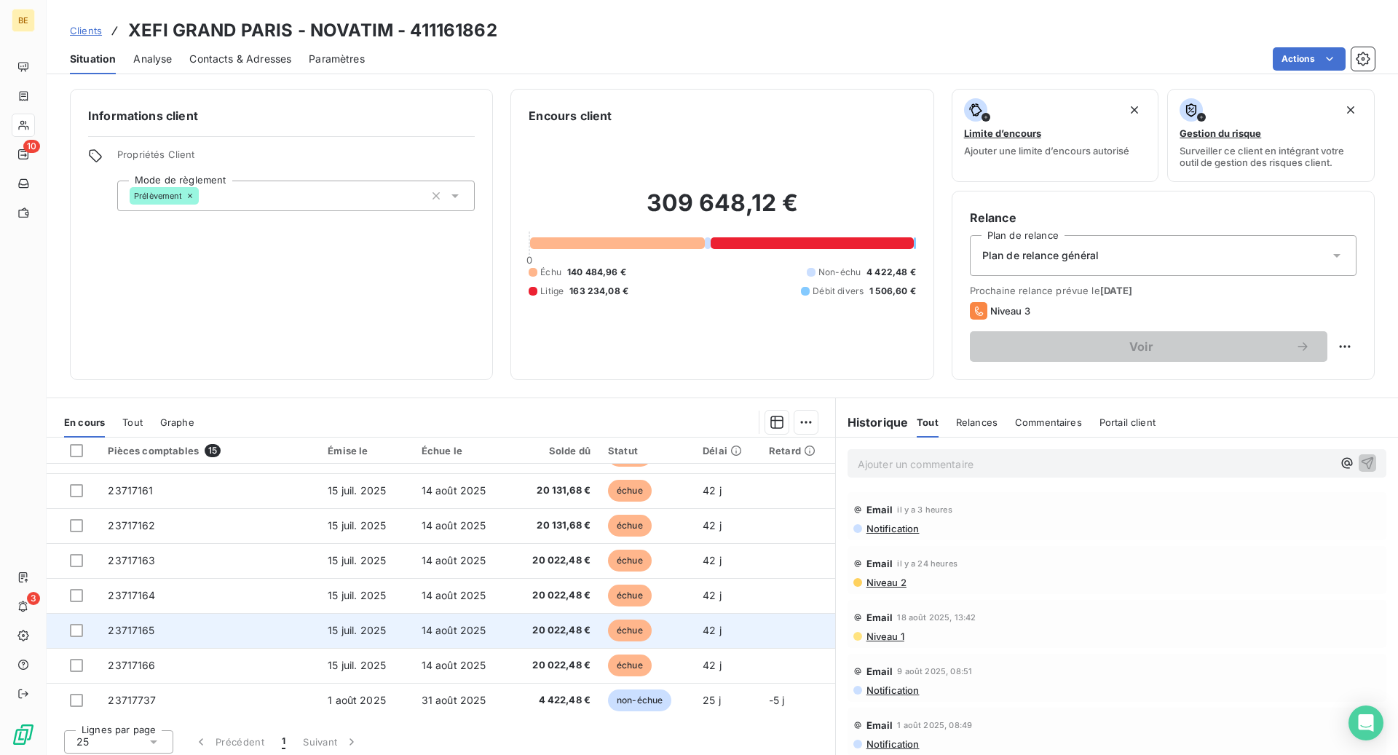
click at [192, 633] on td "23717165" at bounding box center [209, 630] width 220 height 35
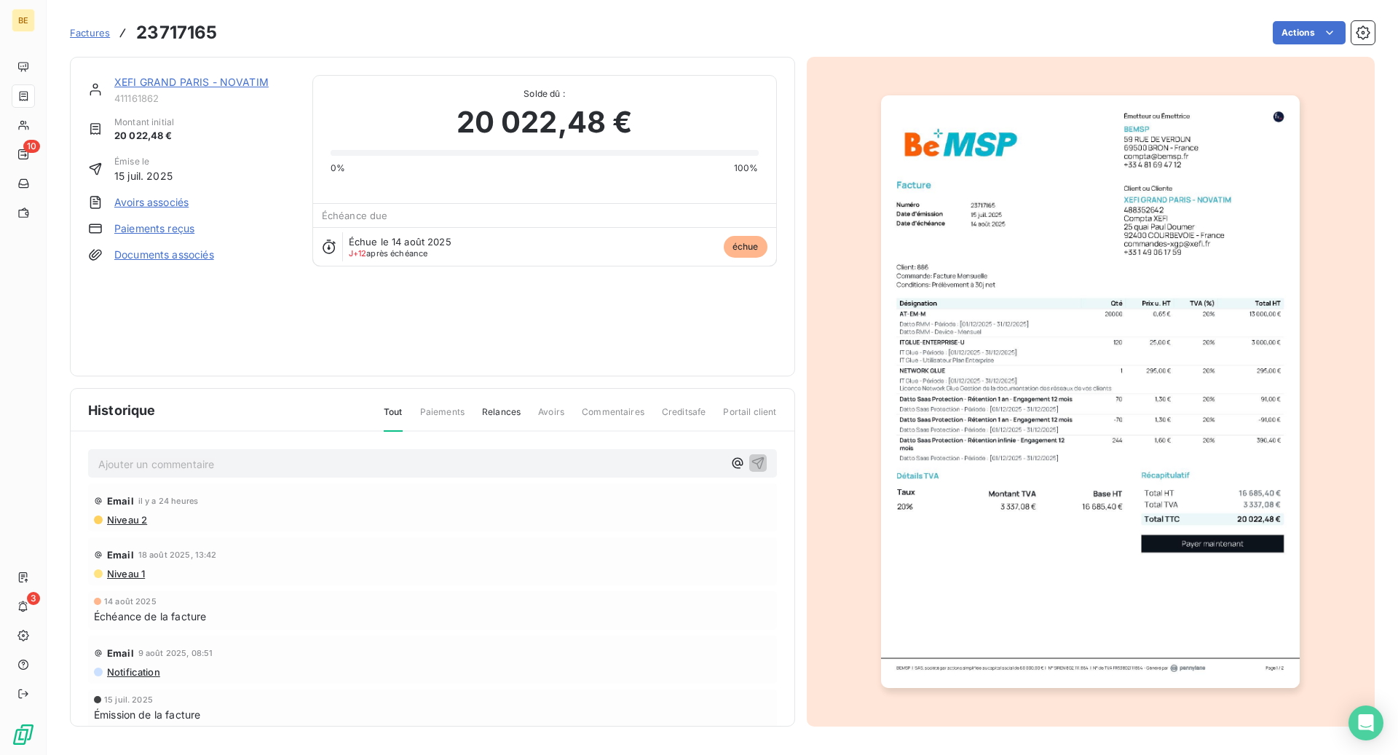
click at [1099, 564] on img "button" at bounding box center [1090, 391] width 419 height 593
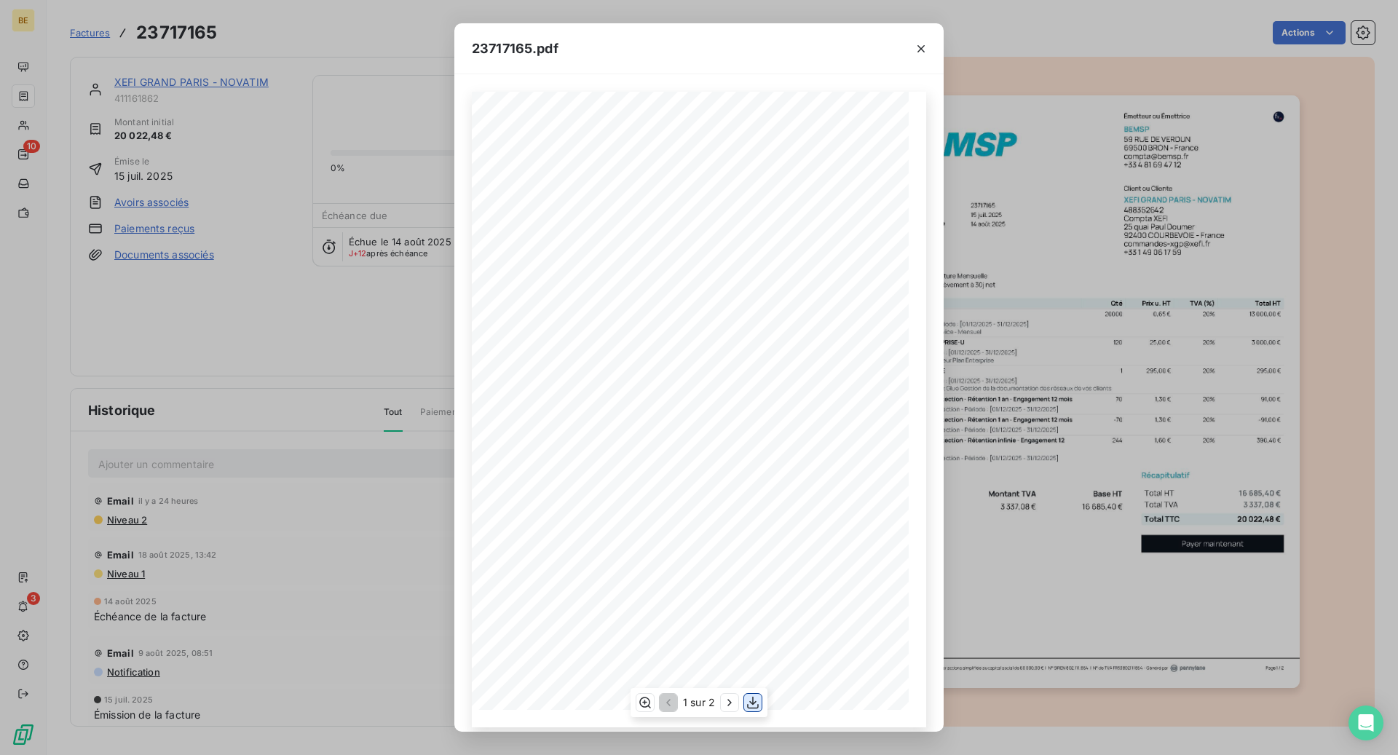
click at [752, 701] on icon "button" at bounding box center [753, 703] width 12 height 12
click at [923, 52] on icon "button" at bounding box center [921, 49] width 15 height 15
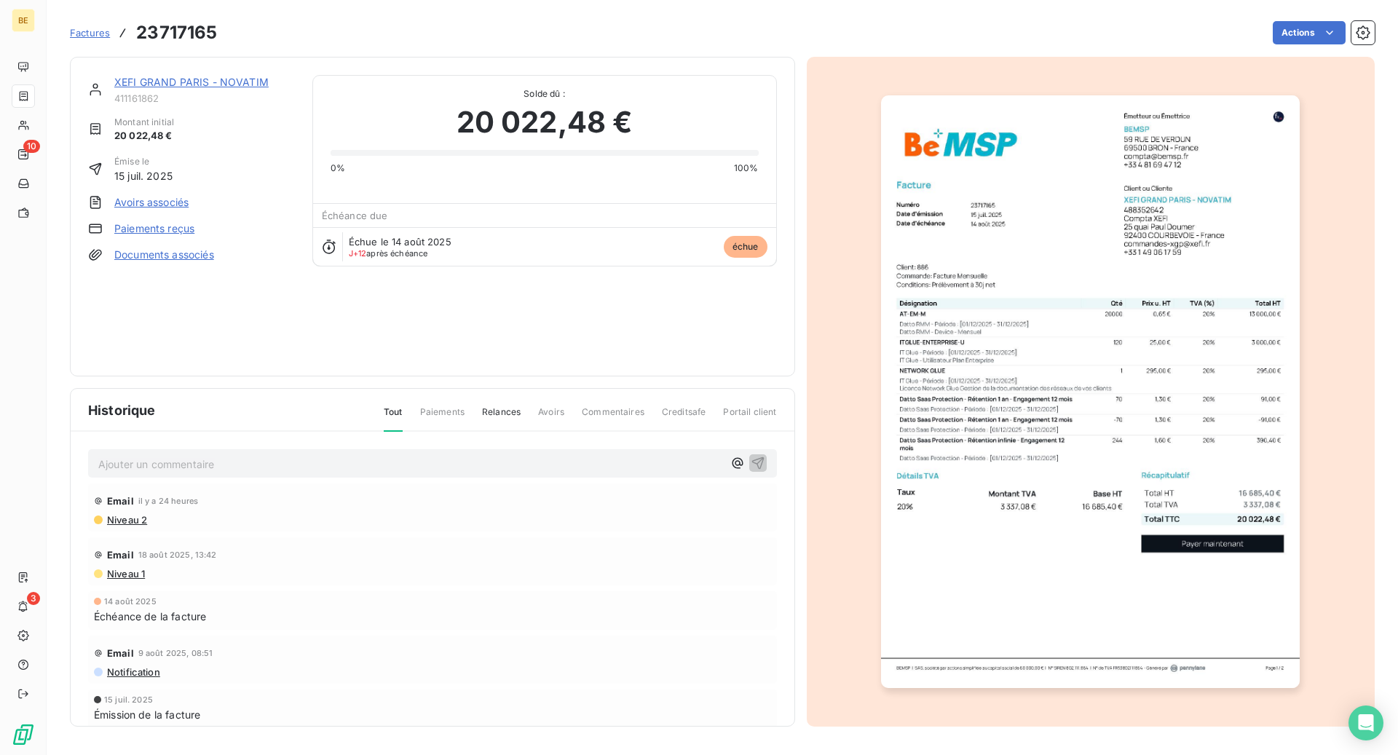
click at [219, 87] on link "XEFI GRAND PARIS - NOVATIM" at bounding box center [191, 82] width 154 height 12
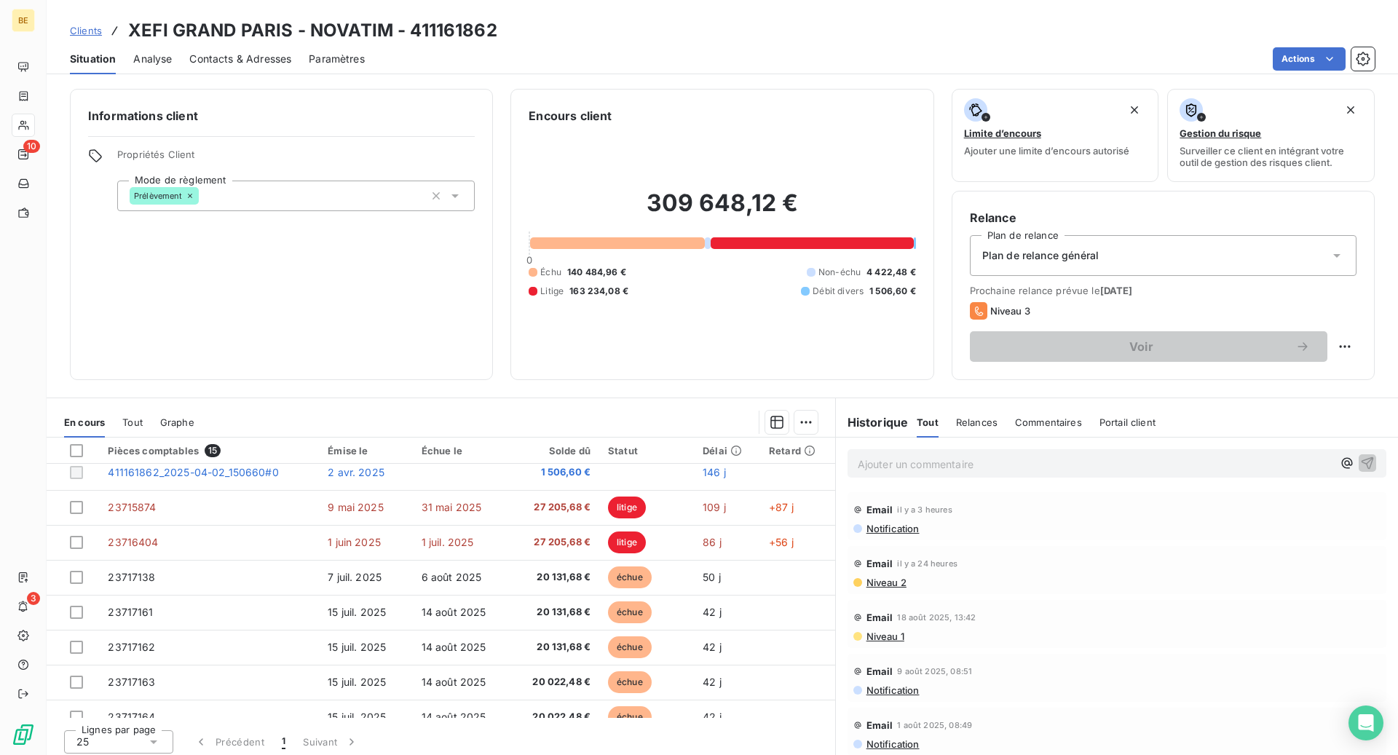
scroll to position [270, 0]
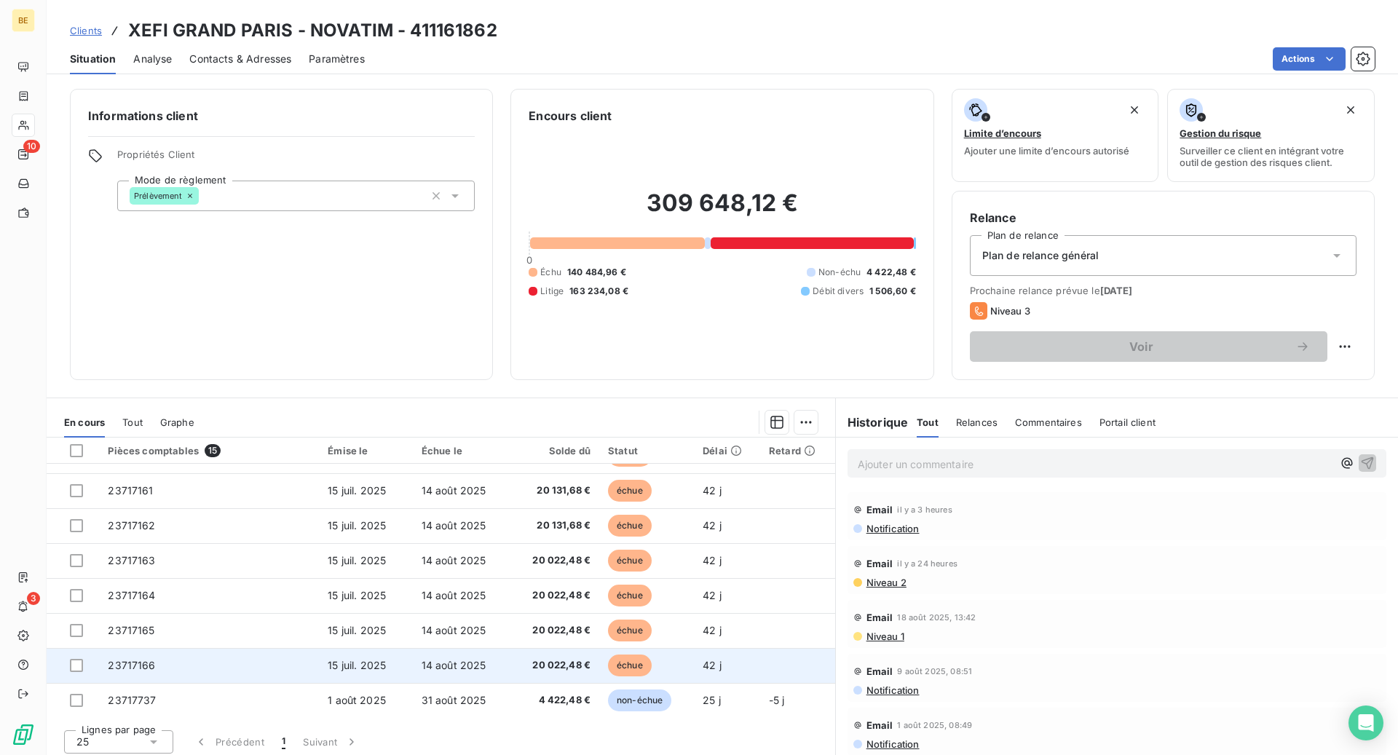
click at [145, 667] on span "23717166" at bounding box center [131, 665] width 47 height 12
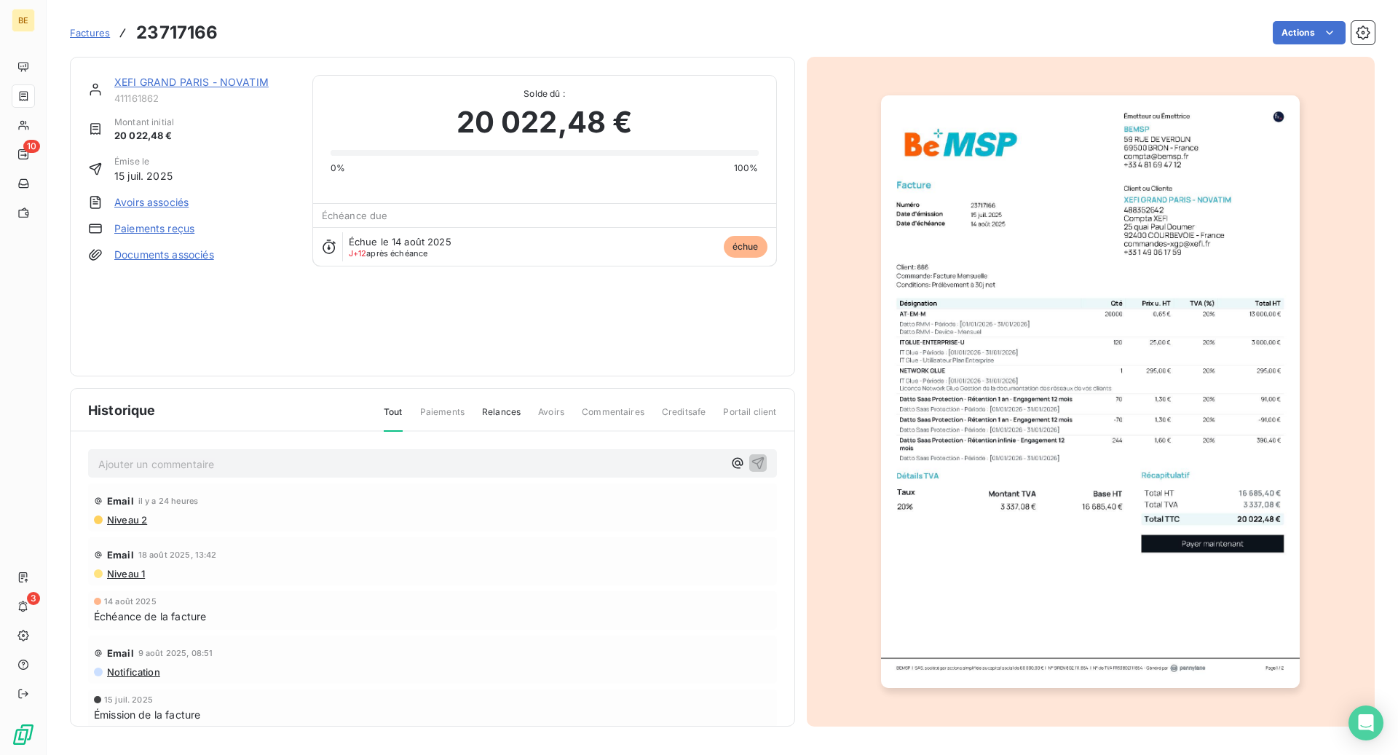
click at [976, 462] on img "button" at bounding box center [1090, 391] width 419 height 593
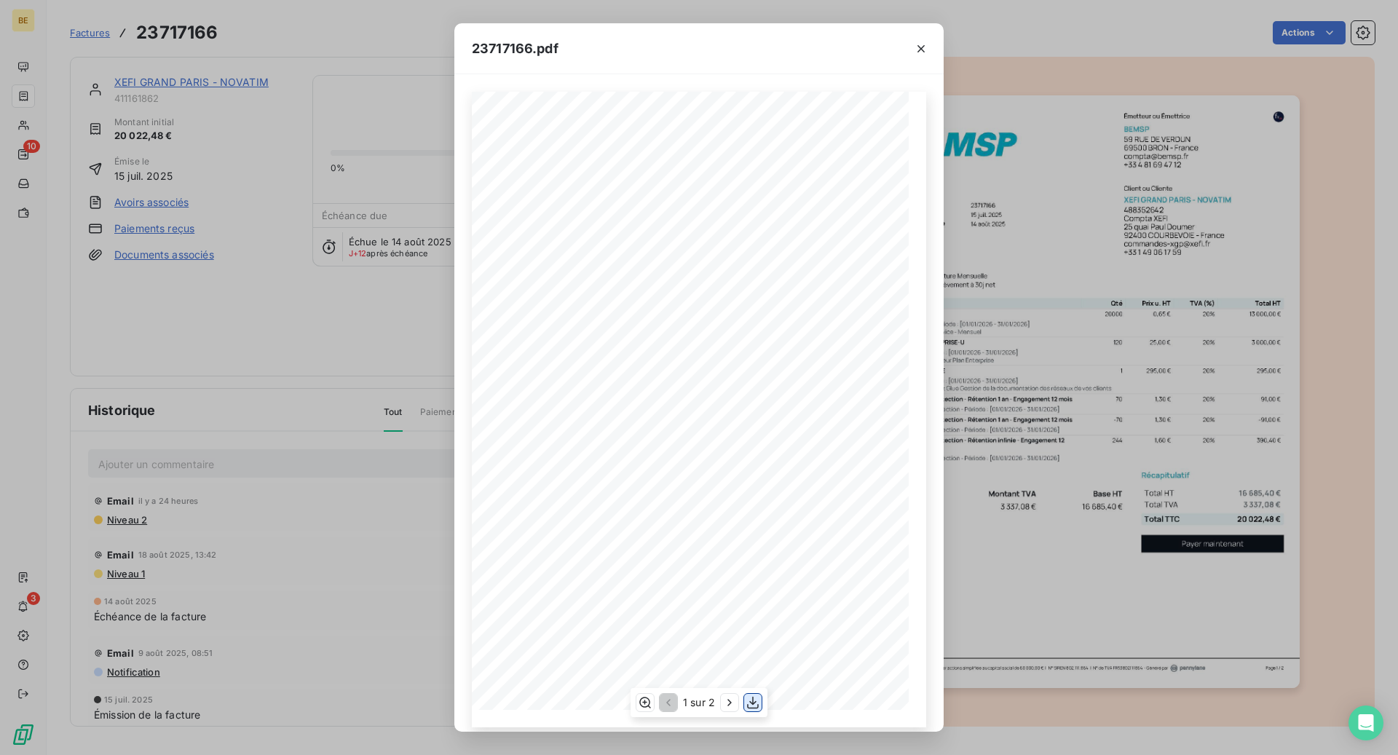
click at [754, 703] on icon "button" at bounding box center [753, 702] width 15 height 15
click at [924, 52] on icon "button" at bounding box center [921, 49] width 15 height 15
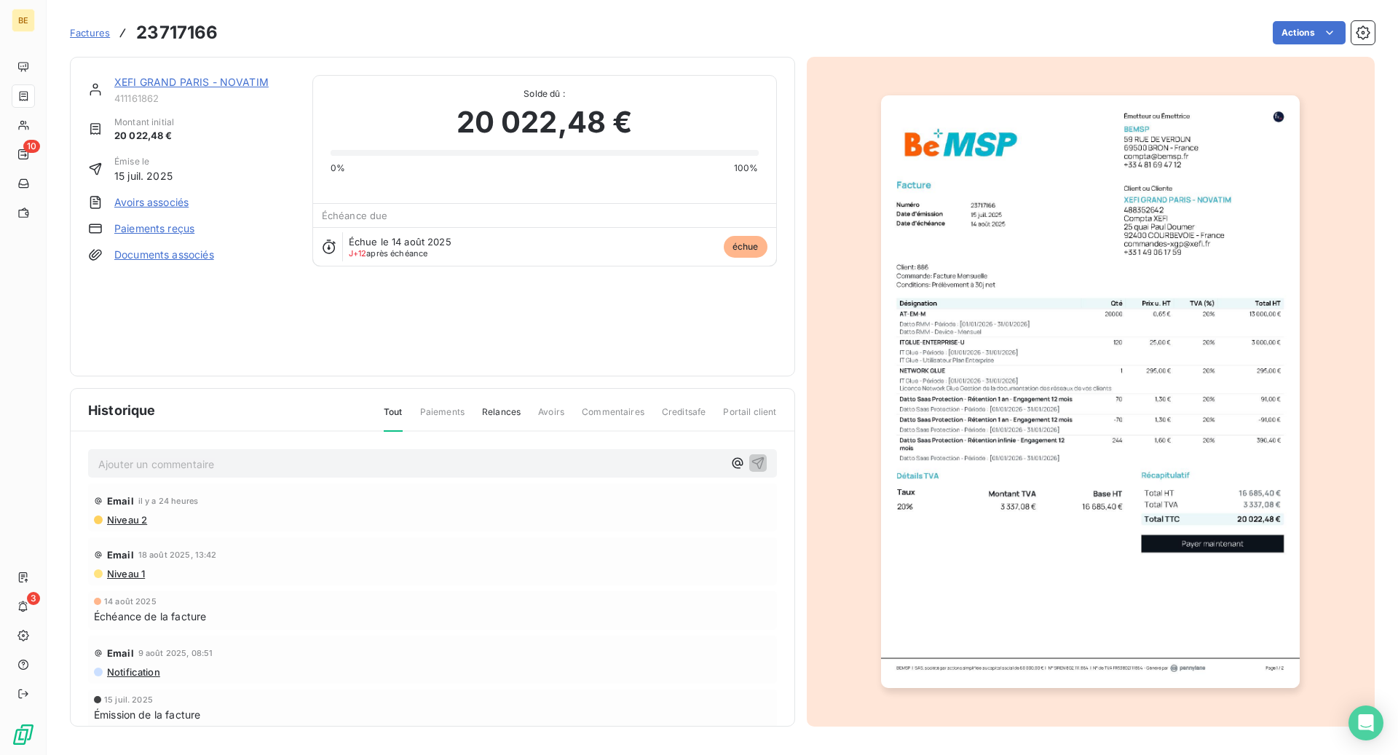
click at [192, 78] on link "XEFI GRAND PARIS - NOVATIM" at bounding box center [191, 82] width 154 height 12
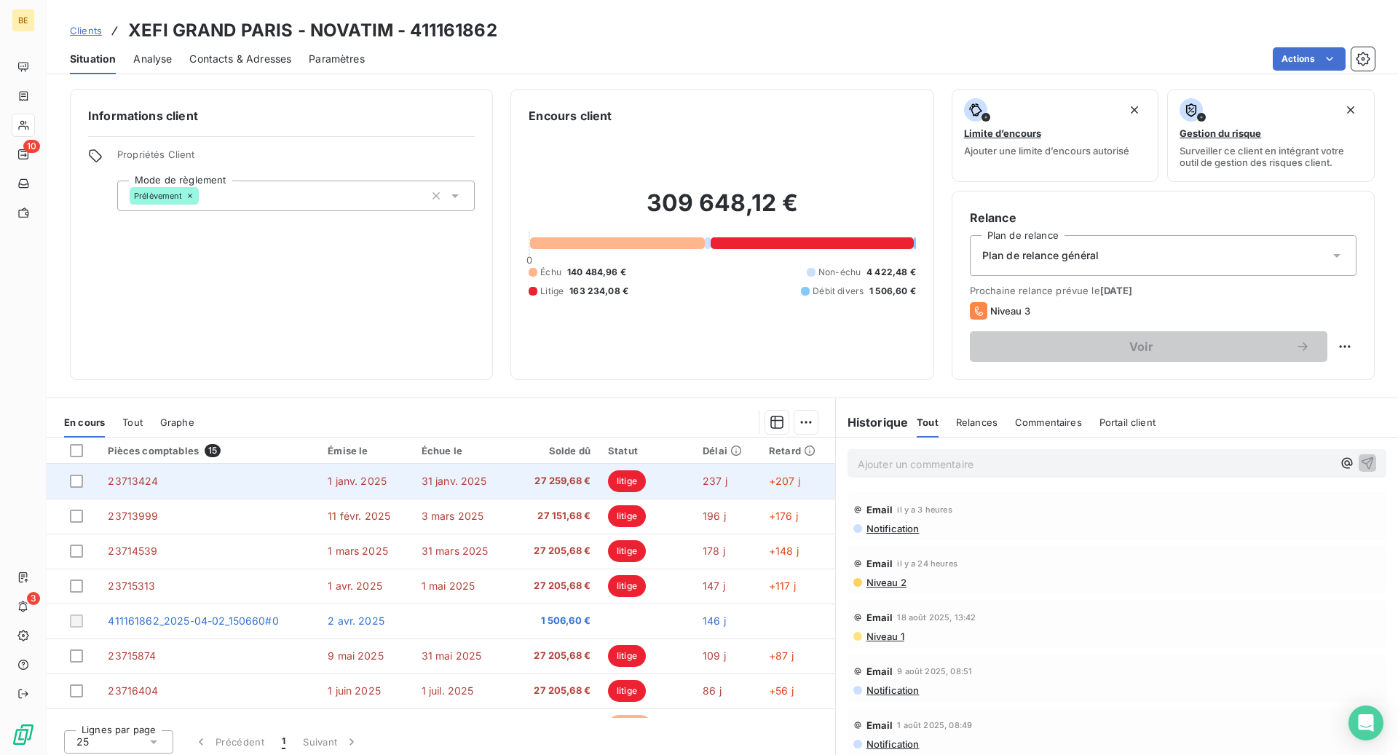
click at [255, 480] on td "23713424" at bounding box center [209, 481] width 220 height 35
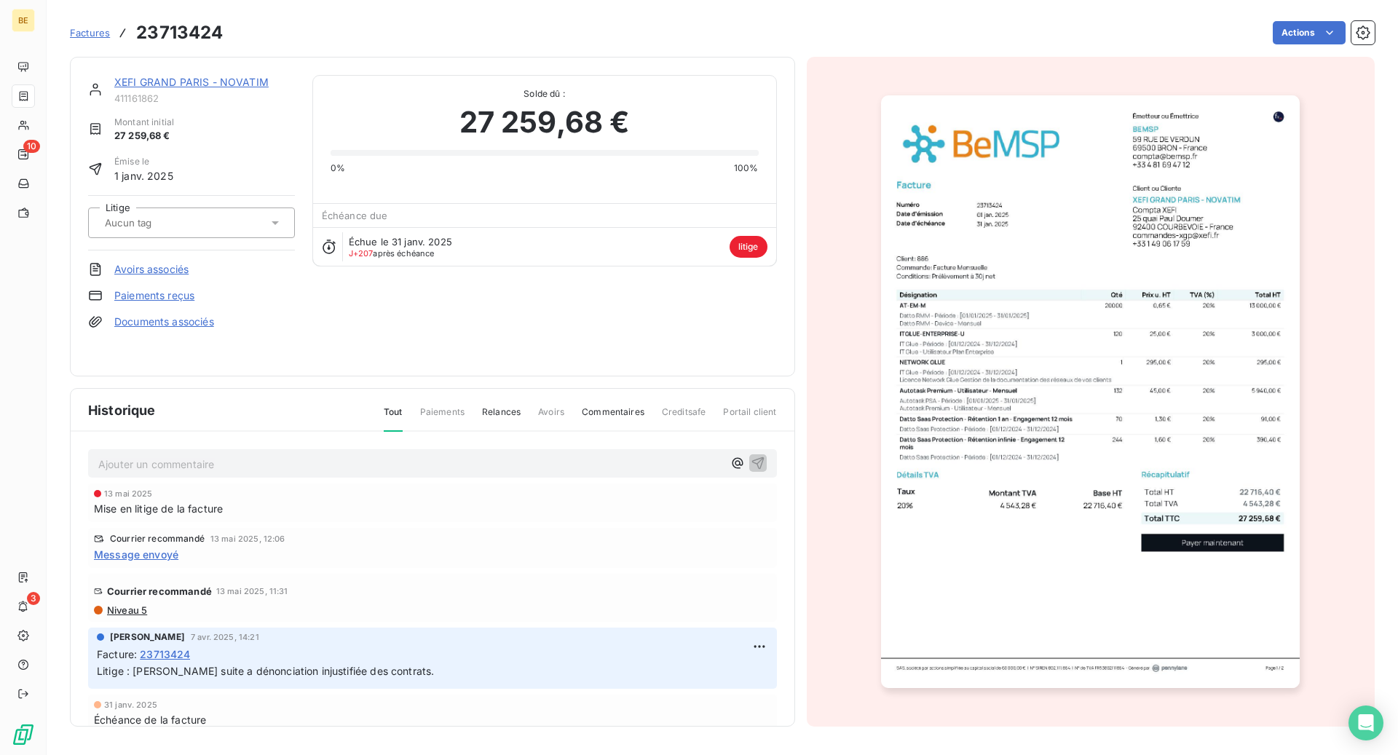
click at [1050, 465] on img "button" at bounding box center [1090, 391] width 419 height 593
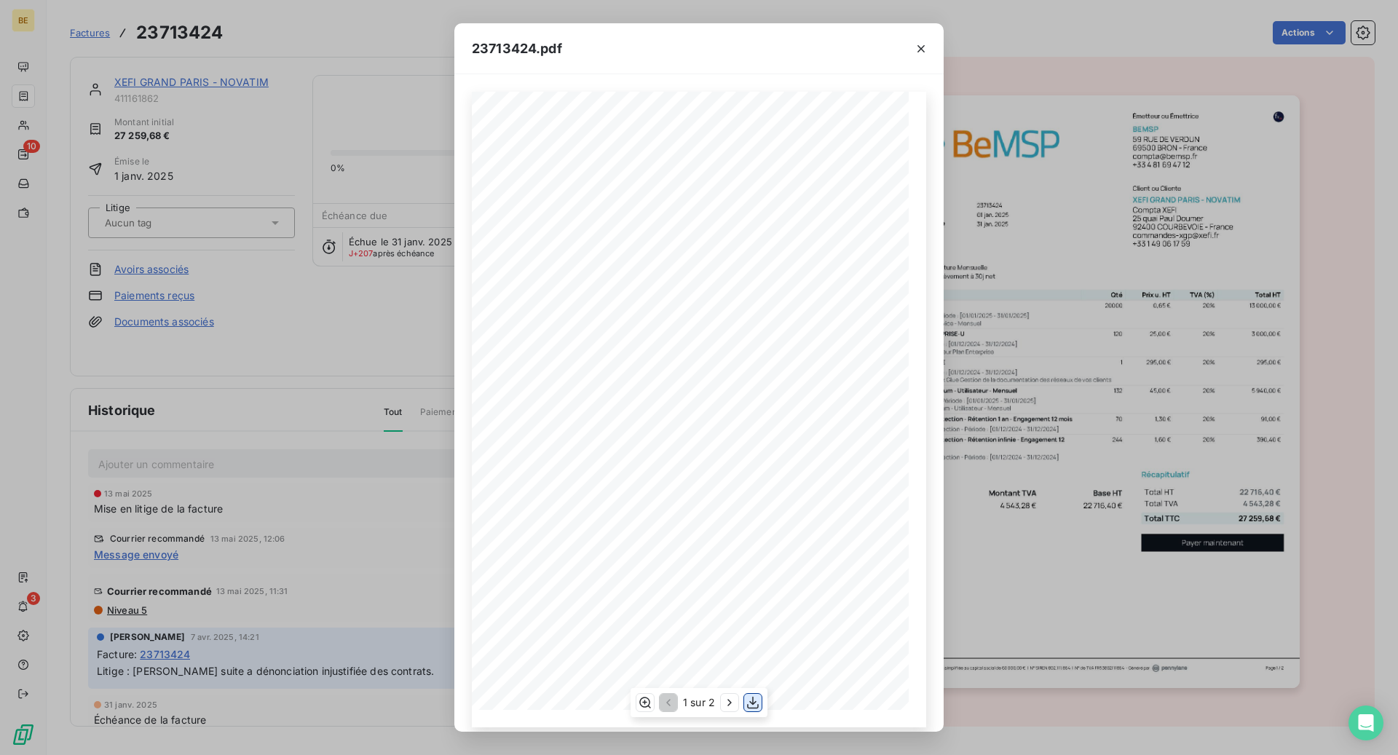
click at [757, 701] on icon "button" at bounding box center [753, 702] width 15 height 15
click at [926, 51] on icon "button" at bounding box center [921, 49] width 15 height 15
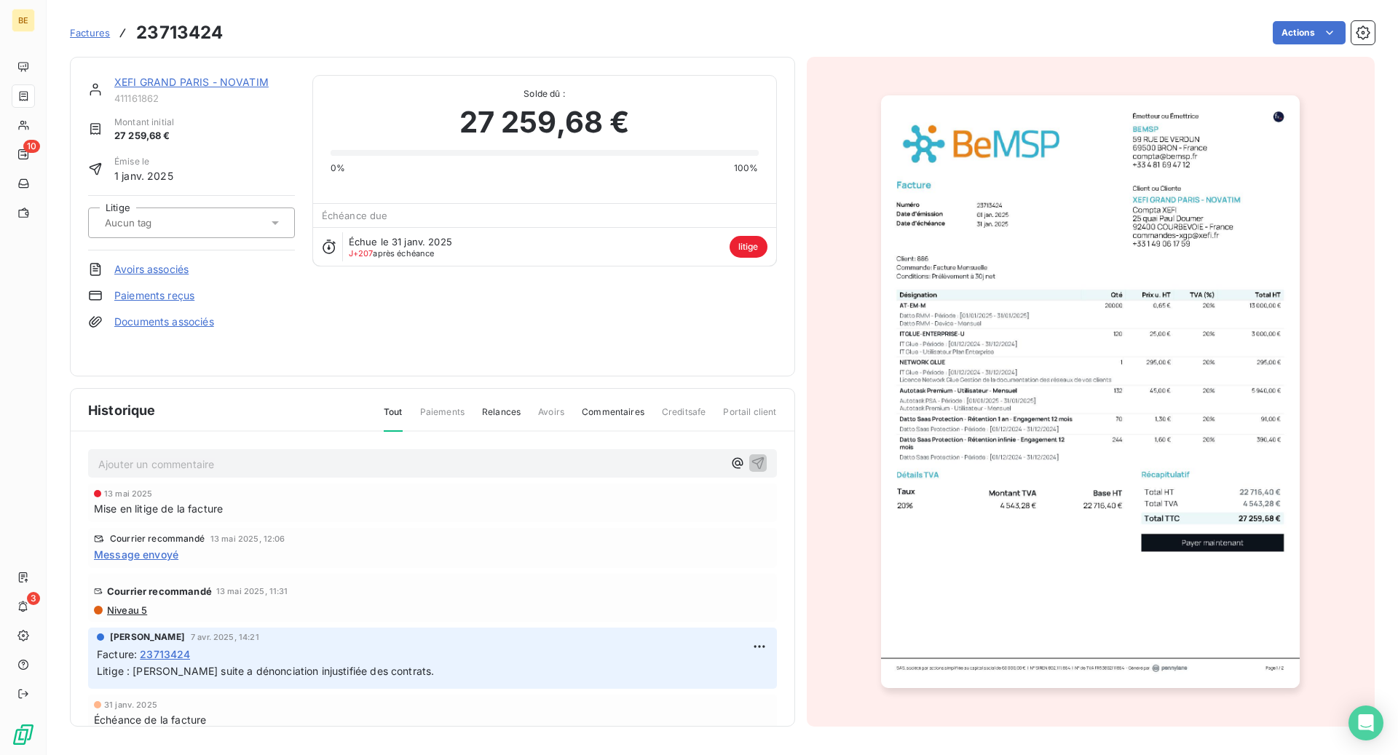
click at [242, 78] on link "XEFI GRAND PARIS - NOVATIM" at bounding box center [191, 82] width 154 height 12
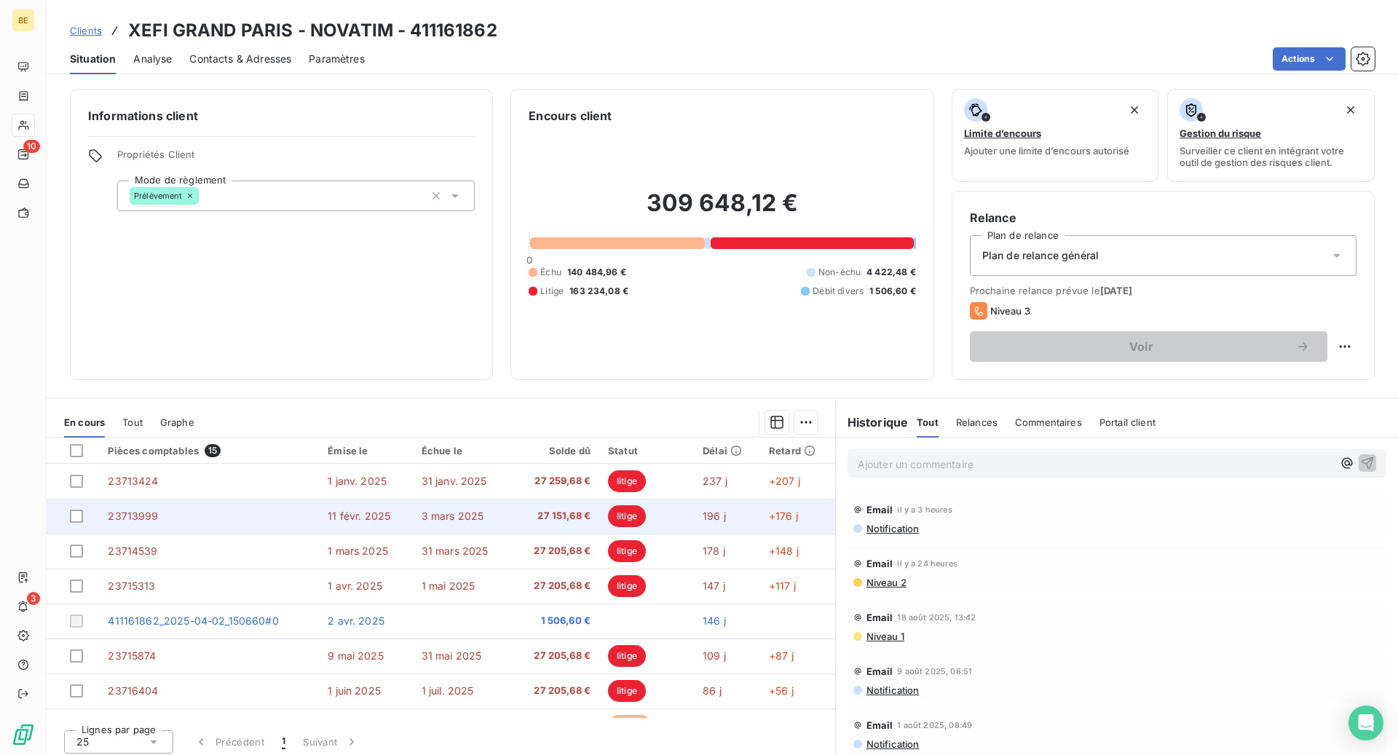
click at [179, 516] on td "23713999" at bounding box center [209, 516] width 220 height 35
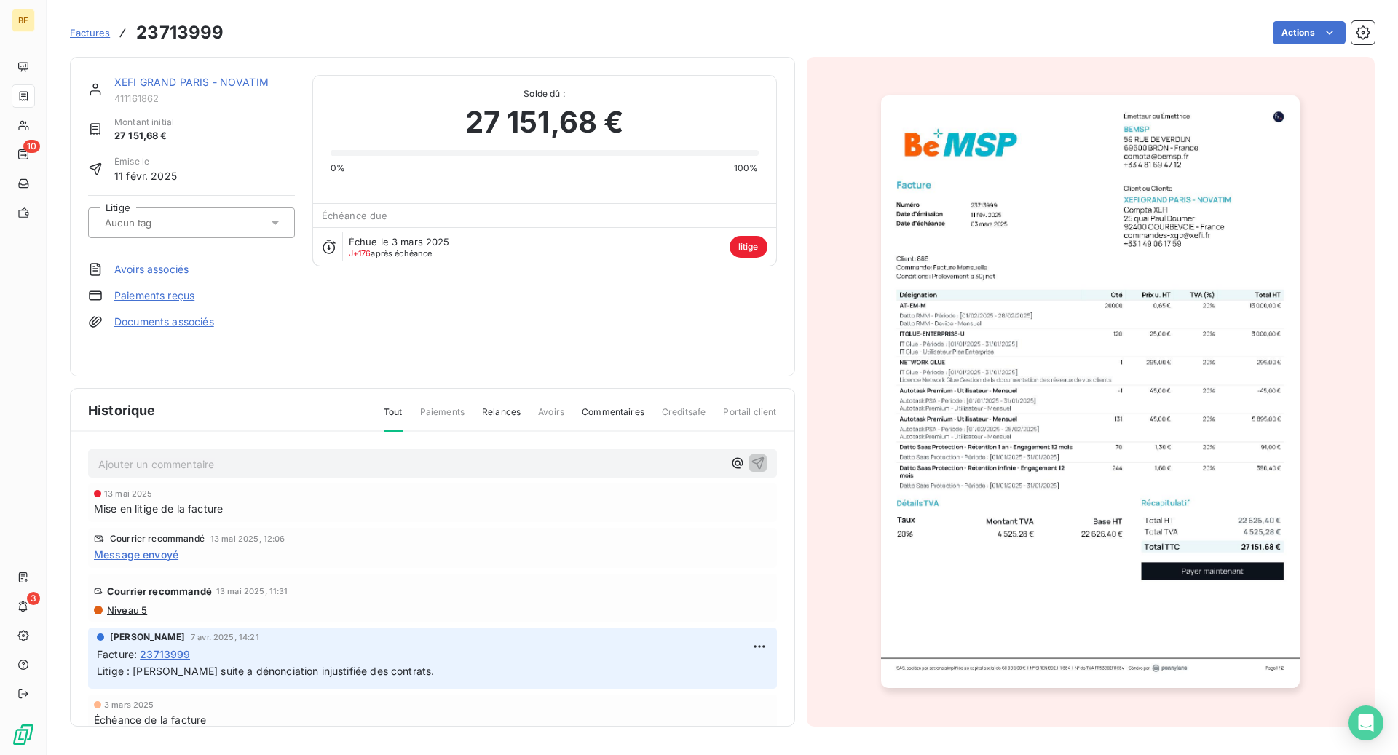
click at [1098, 416] on img "button" at bounding box center [1090, 391] width 419 height 593
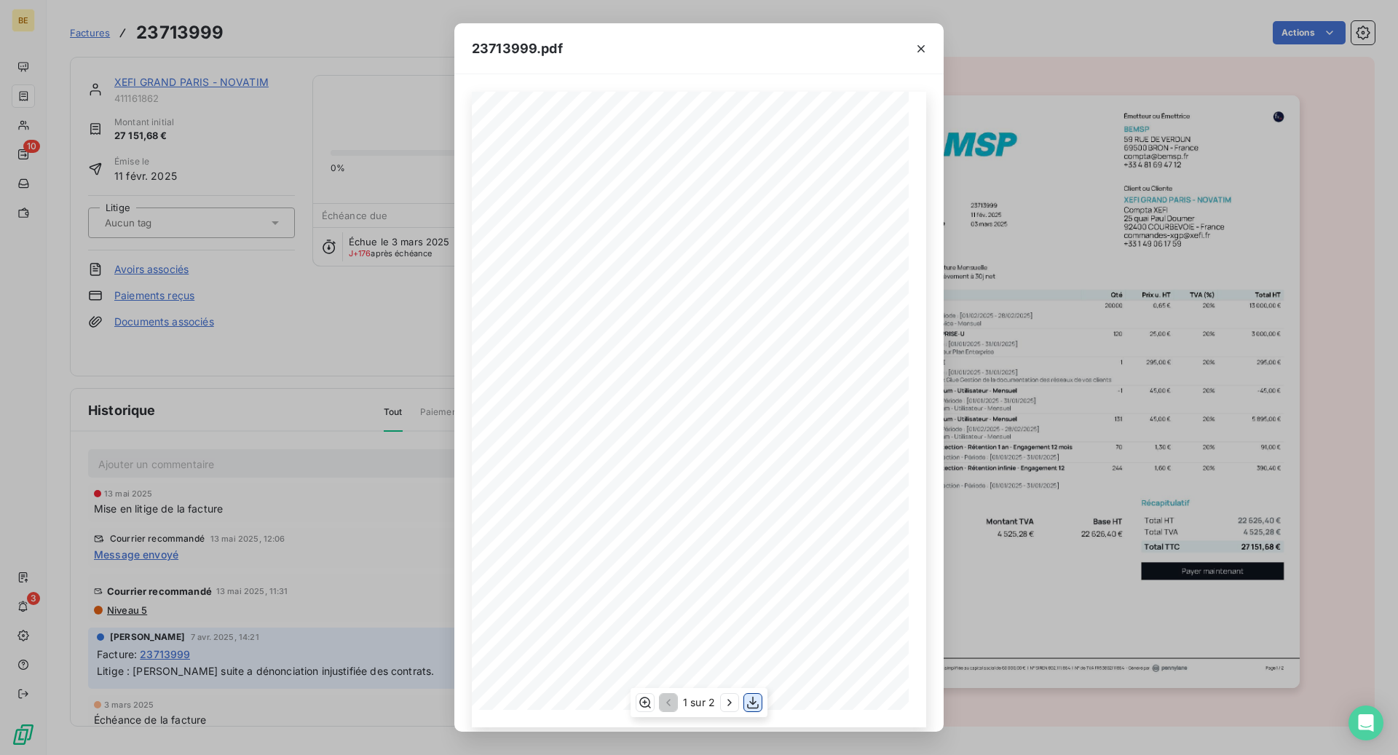
click at [750, 701] on icon "button" at bounding box center [753, 702] width 15 height 15
click at [925, 51] on icon "button" at bounding box center [921, 49] width 15 height 15
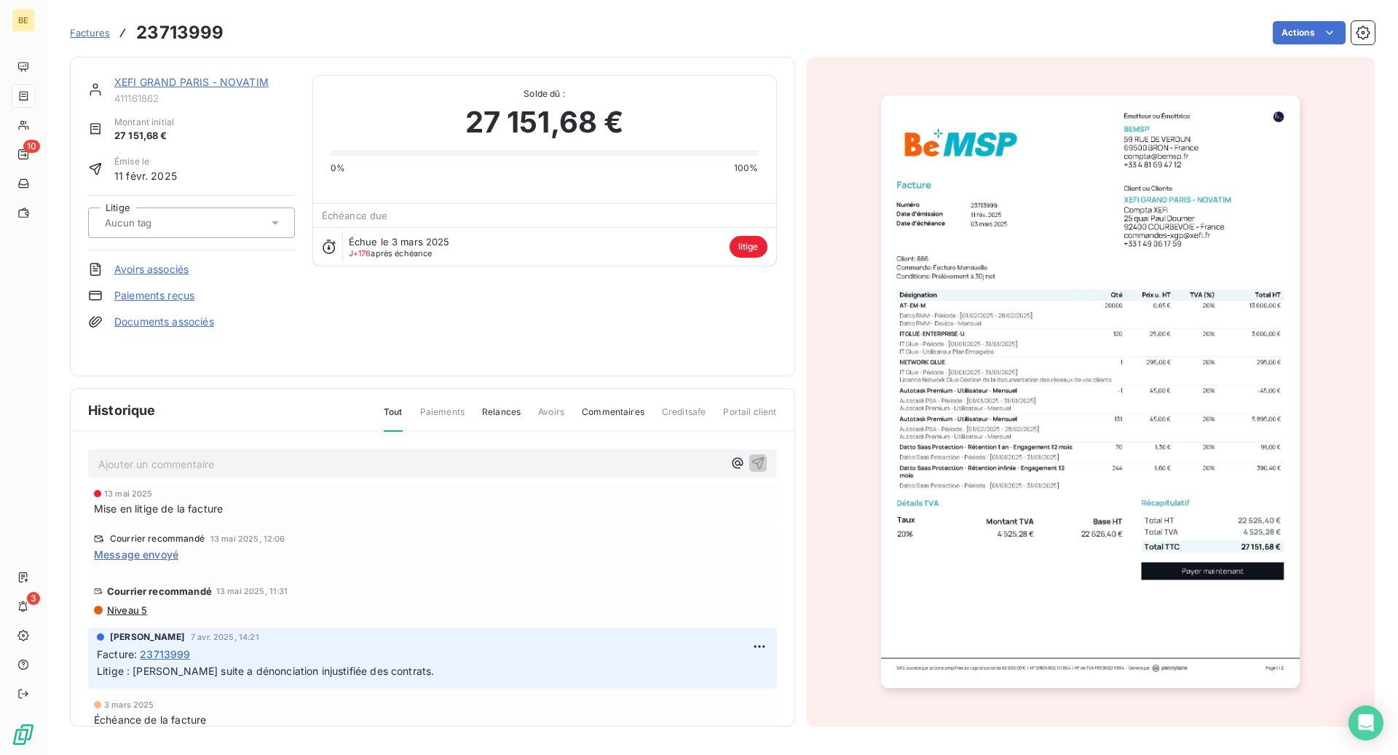
click at [240, 83] on link "XEFI GRAND PARIS - NOVATIM" at bounding box center [191, 82] width 154 height 12
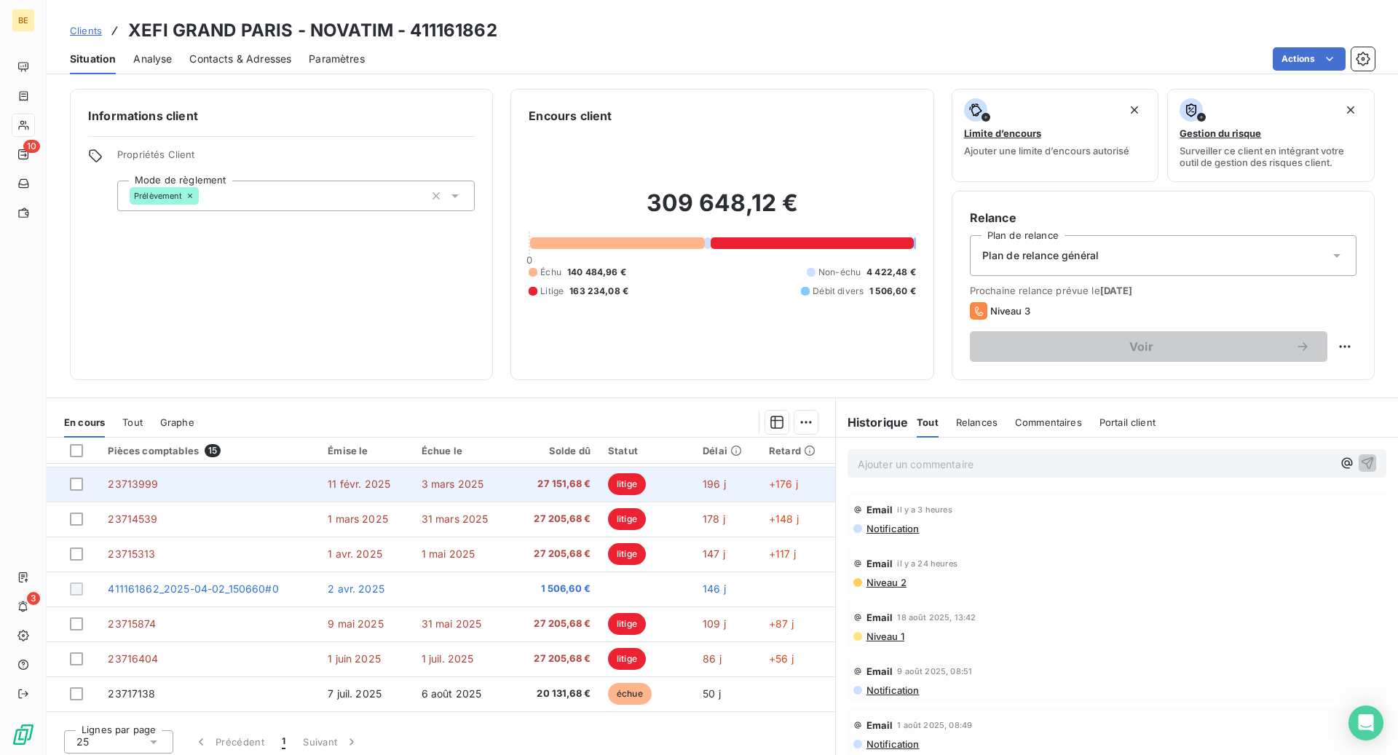
scroll to position [33, 0]
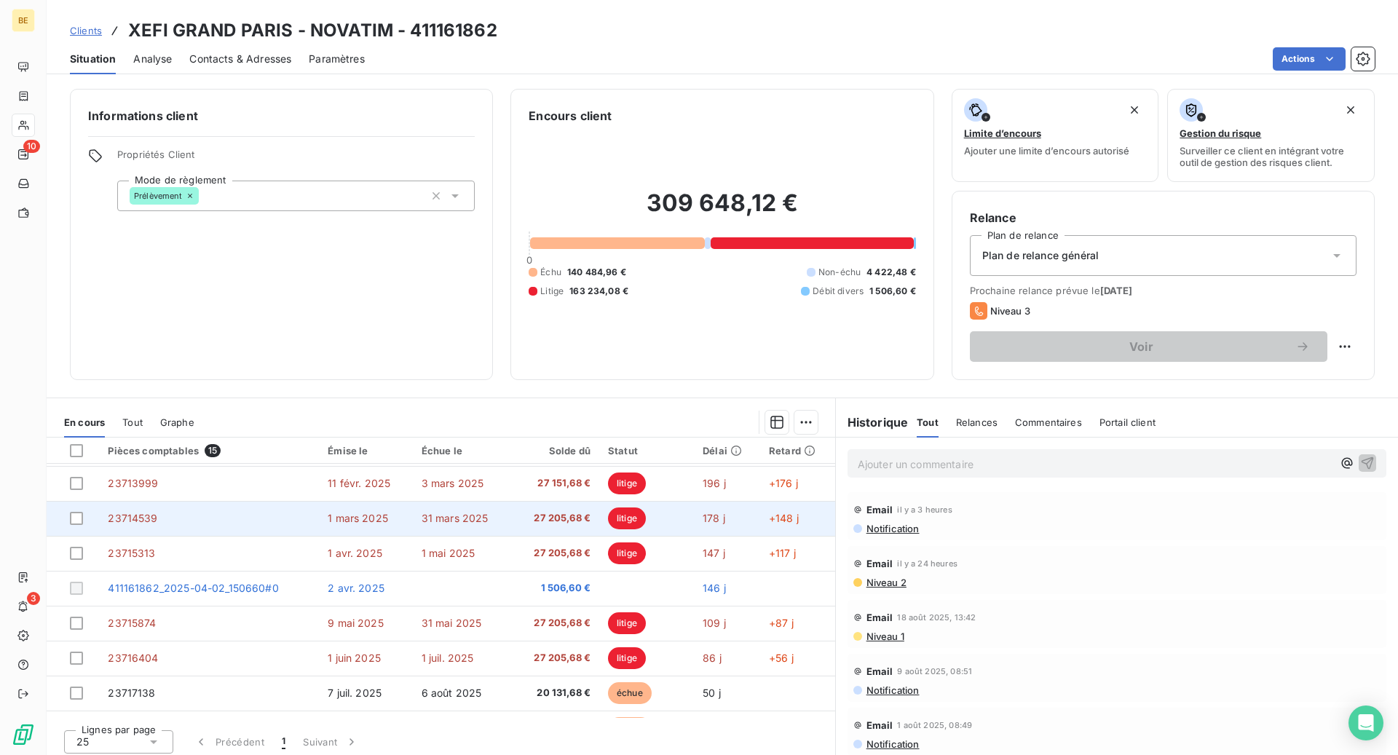
click at [527, 513] on span "27 205,68 €" at bounding box center [555, 518] width 71 height 15
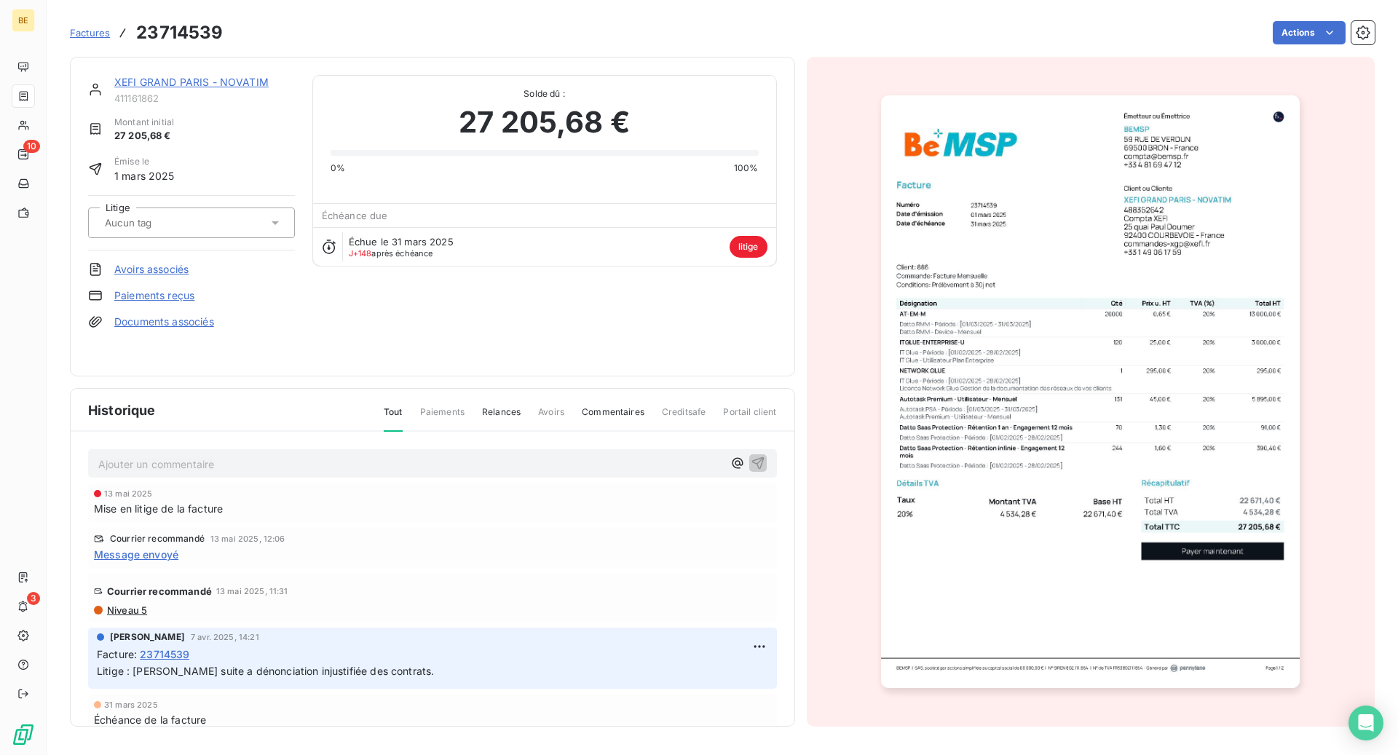
click at [987, 564] on img "button" at bounding box center [1090, 391] width 419 height 593
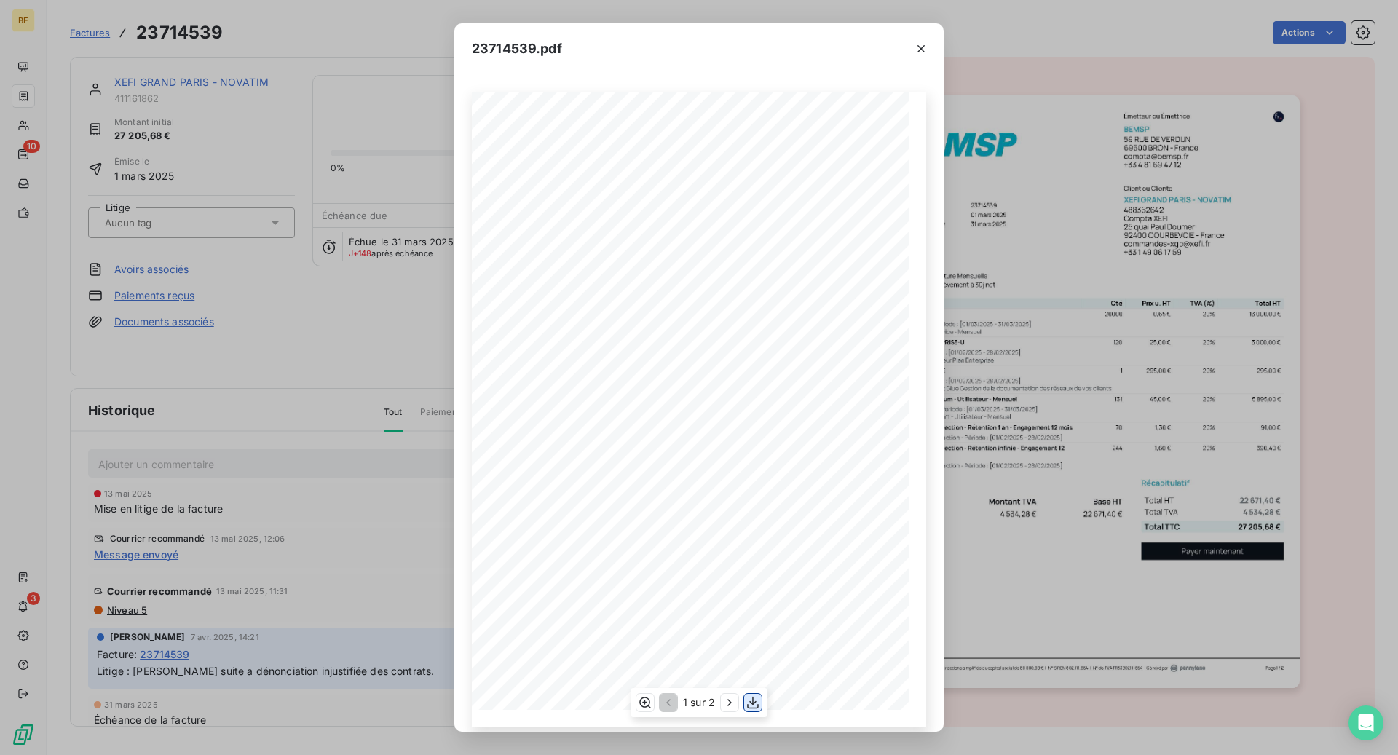
click at [749, 701] on icon "button" at bounding box center [753, 703] width 12 height 12
click at [927, 55] on icon "button" at bounding box center [921, 49] width 15 height 15
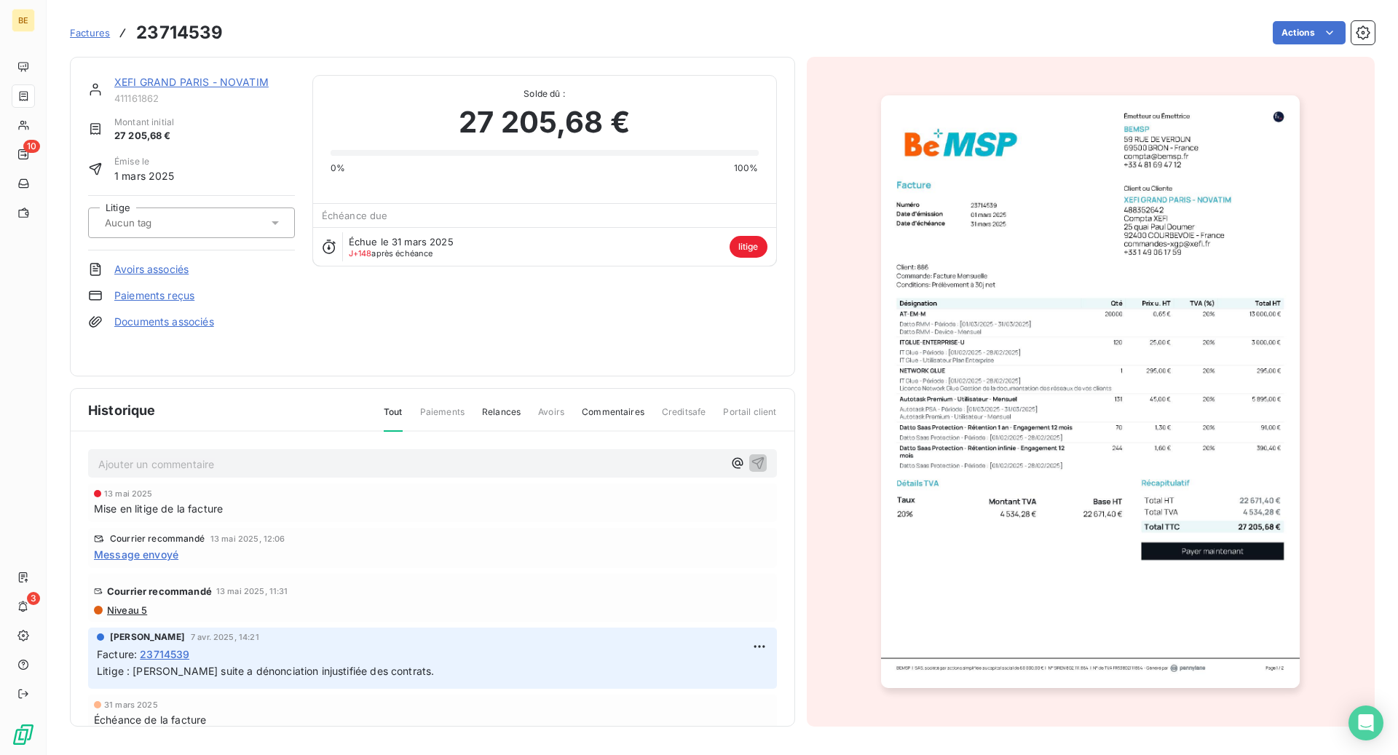
click at [212, 84] on link "XEFI GRAND PARIS - NOVATIM" at bounding box center [191, 82] width 154 height 12
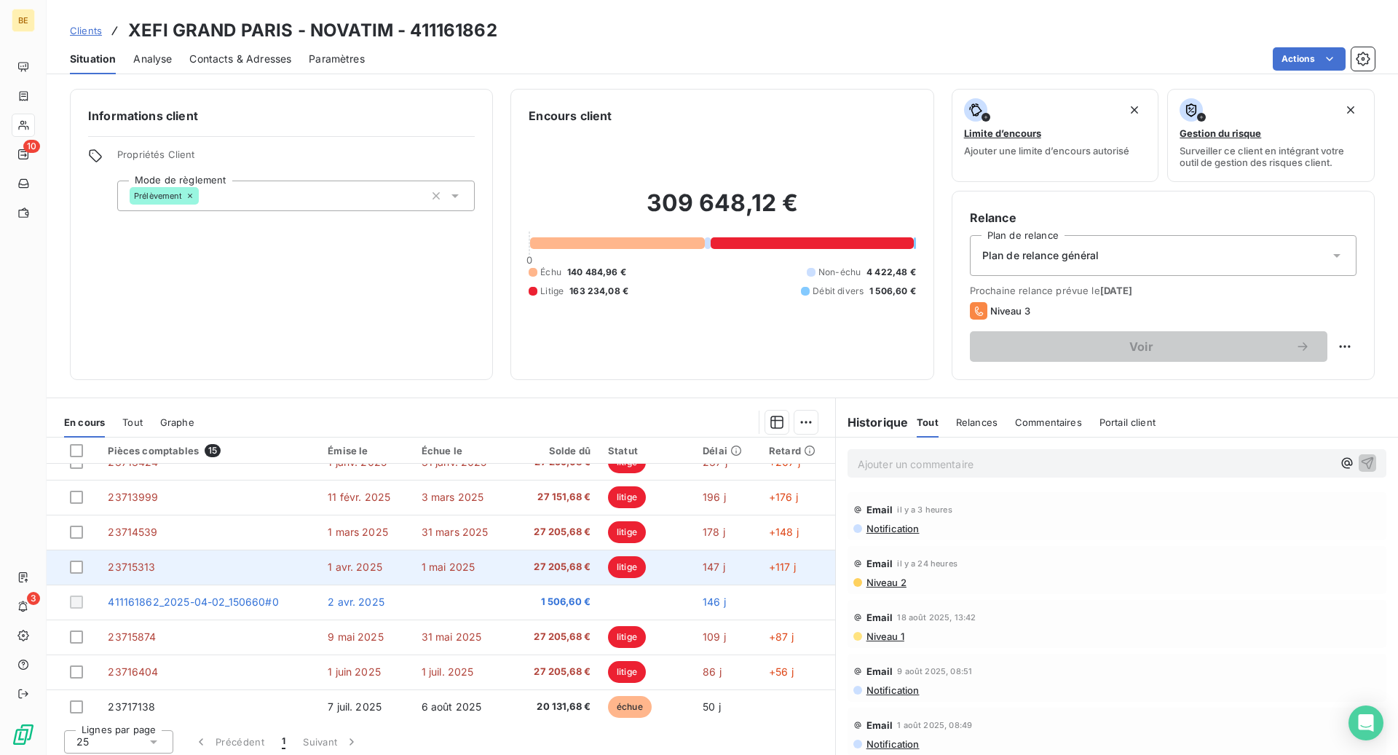
scroll to position [25, 0]
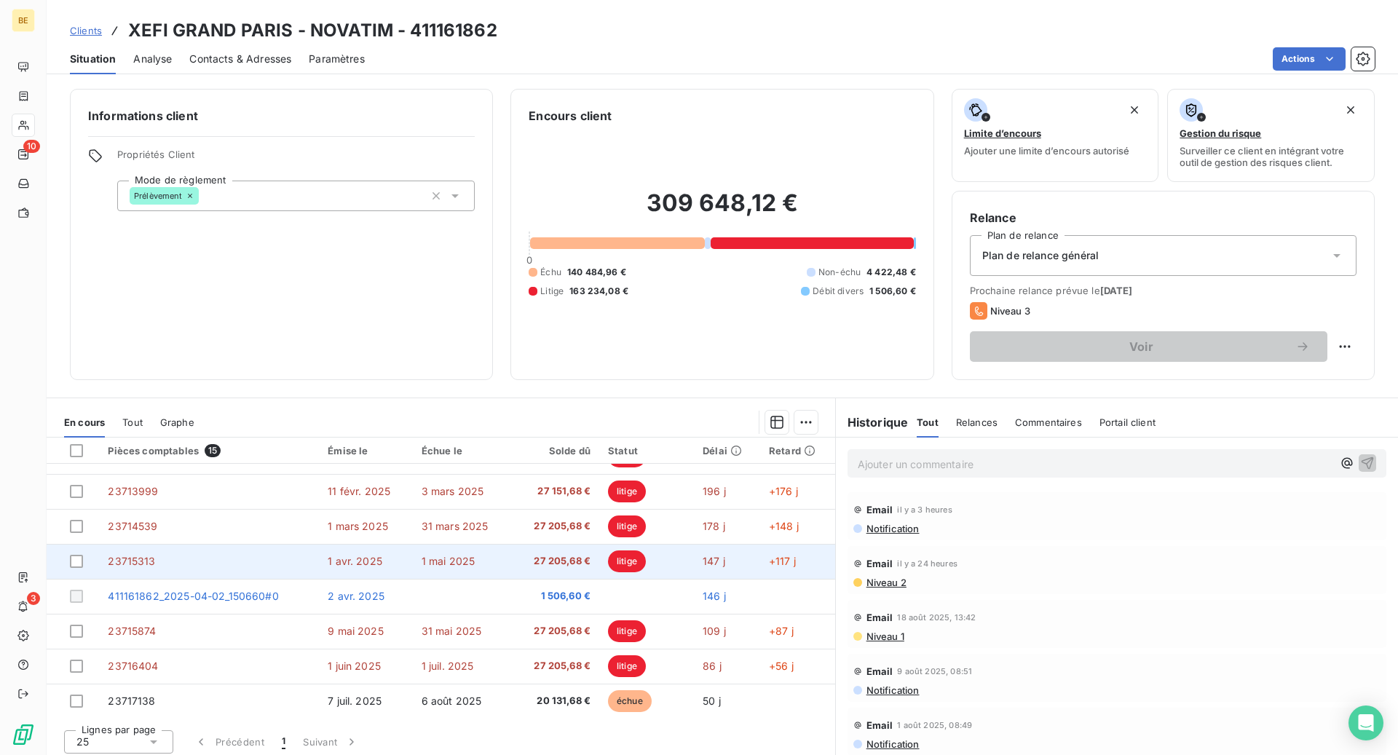
click at [494, 564] on td "1 mai 2025" at bounding box center [462, 561] width 98 height 35
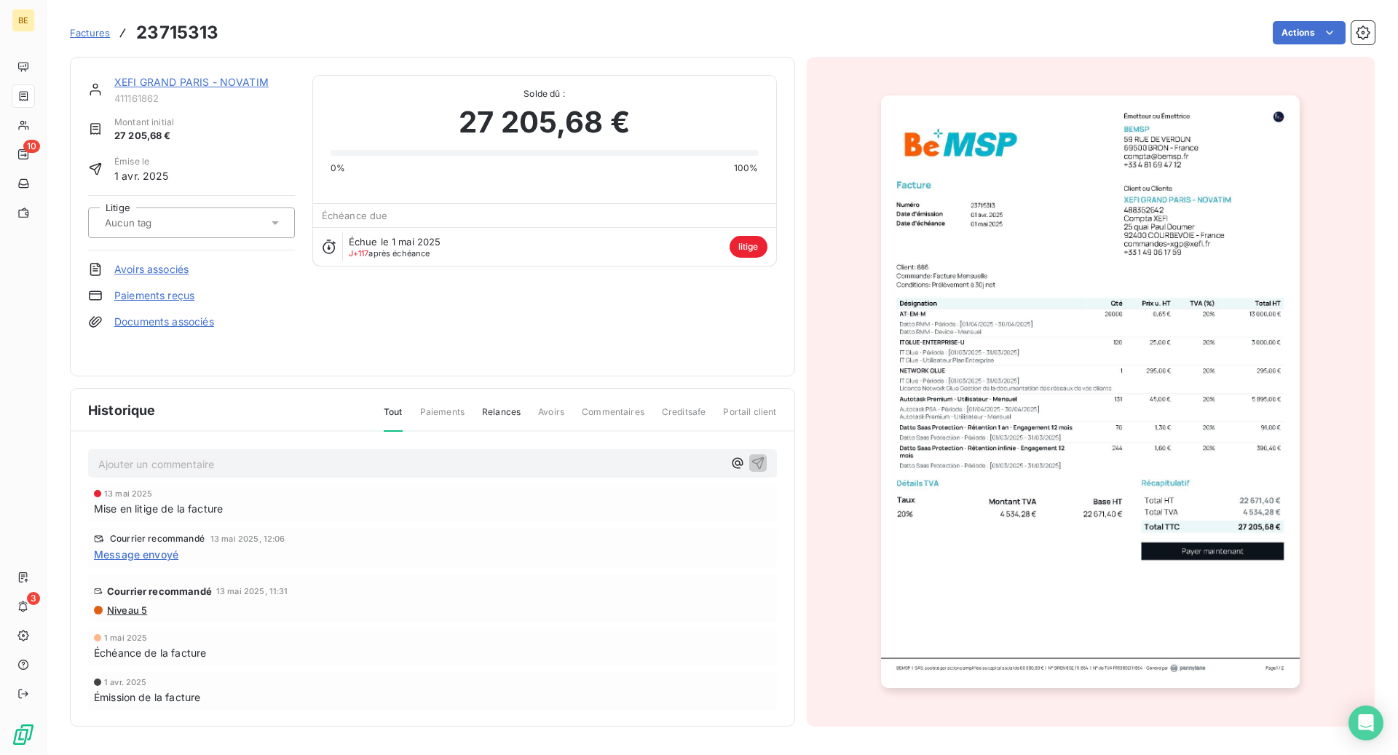
click at [1086, 358] on img "button" at bounding box center [1090, 391] width 419 height 593
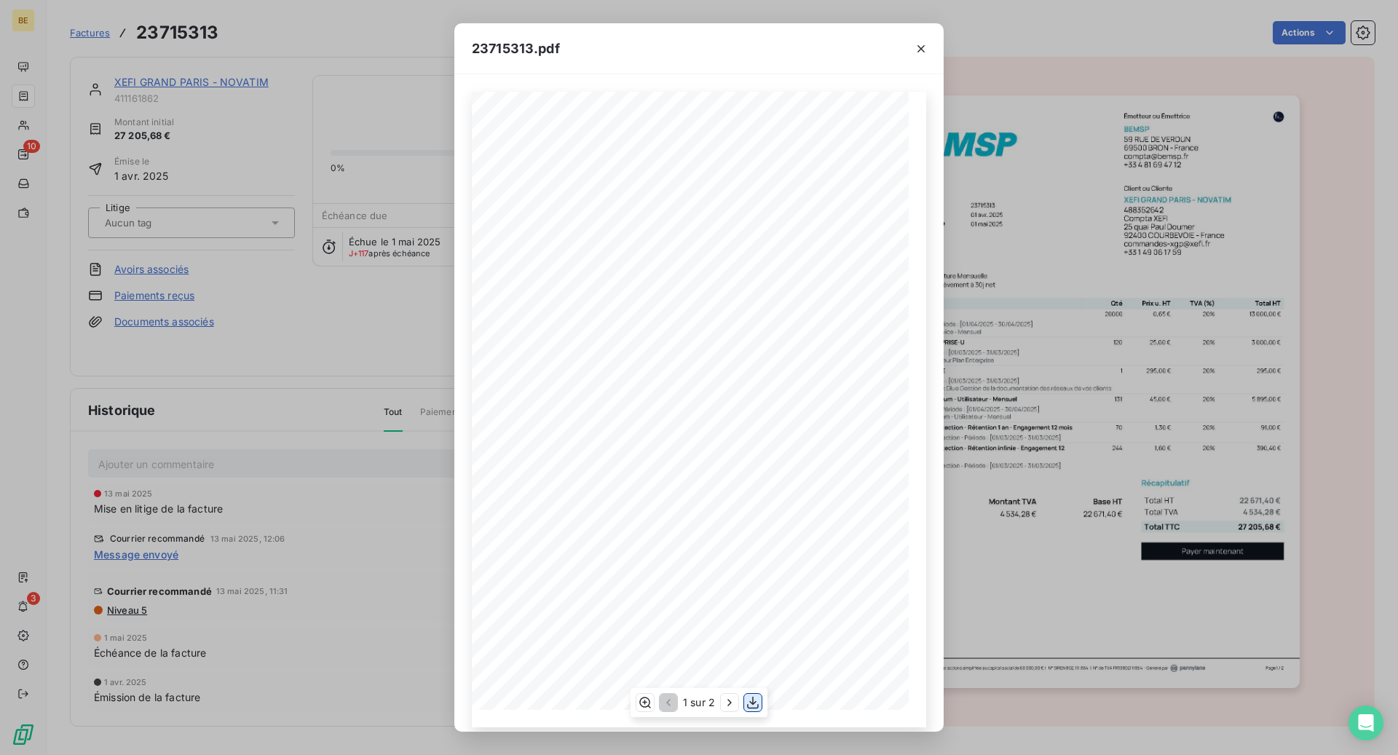
click at [748, 703] on icon "button" at bounding box center [753, 702] width 15 height 15
click at [923, 54] on icon "button" at bounding box center [921, 49] width 15 height 15
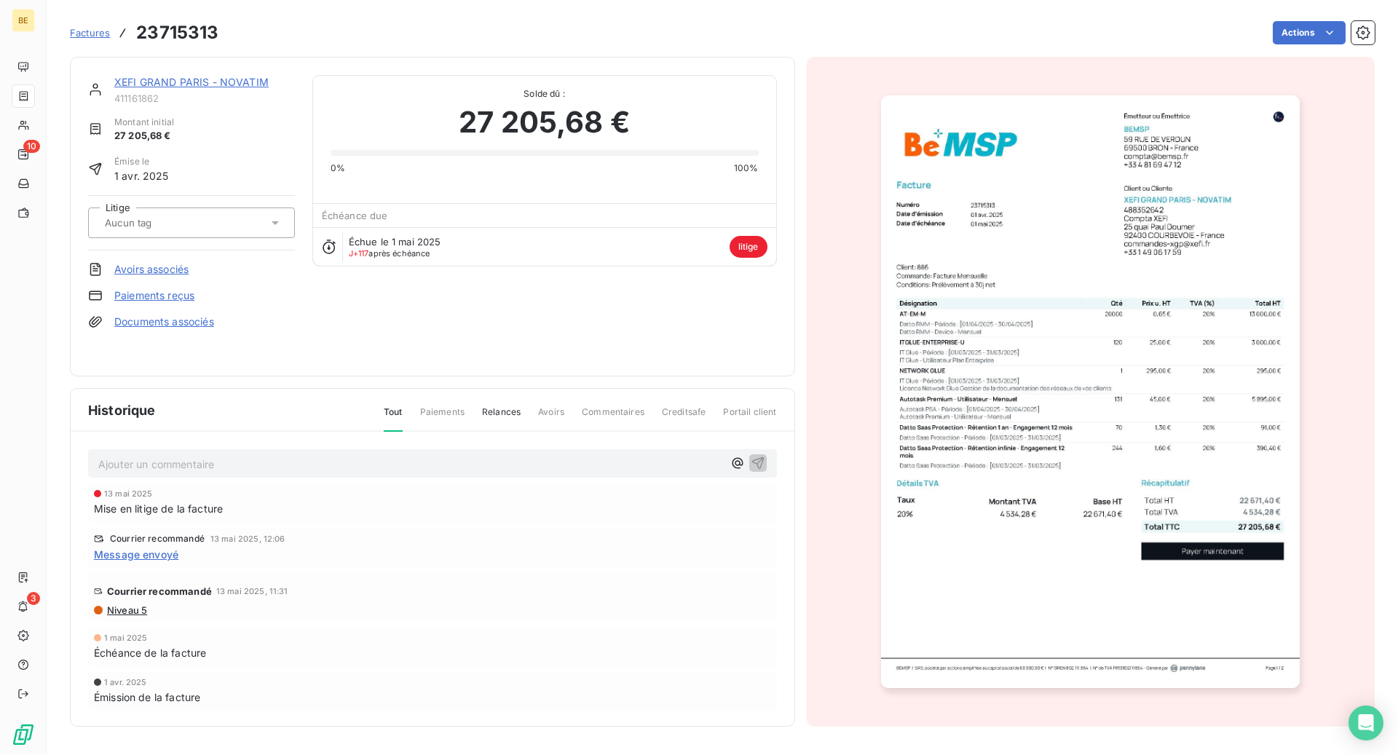
click at [234, 79] on link "XEFI GRAND PARIS - NOVATIM" at bounding box center [191, 82] width 154 height 12
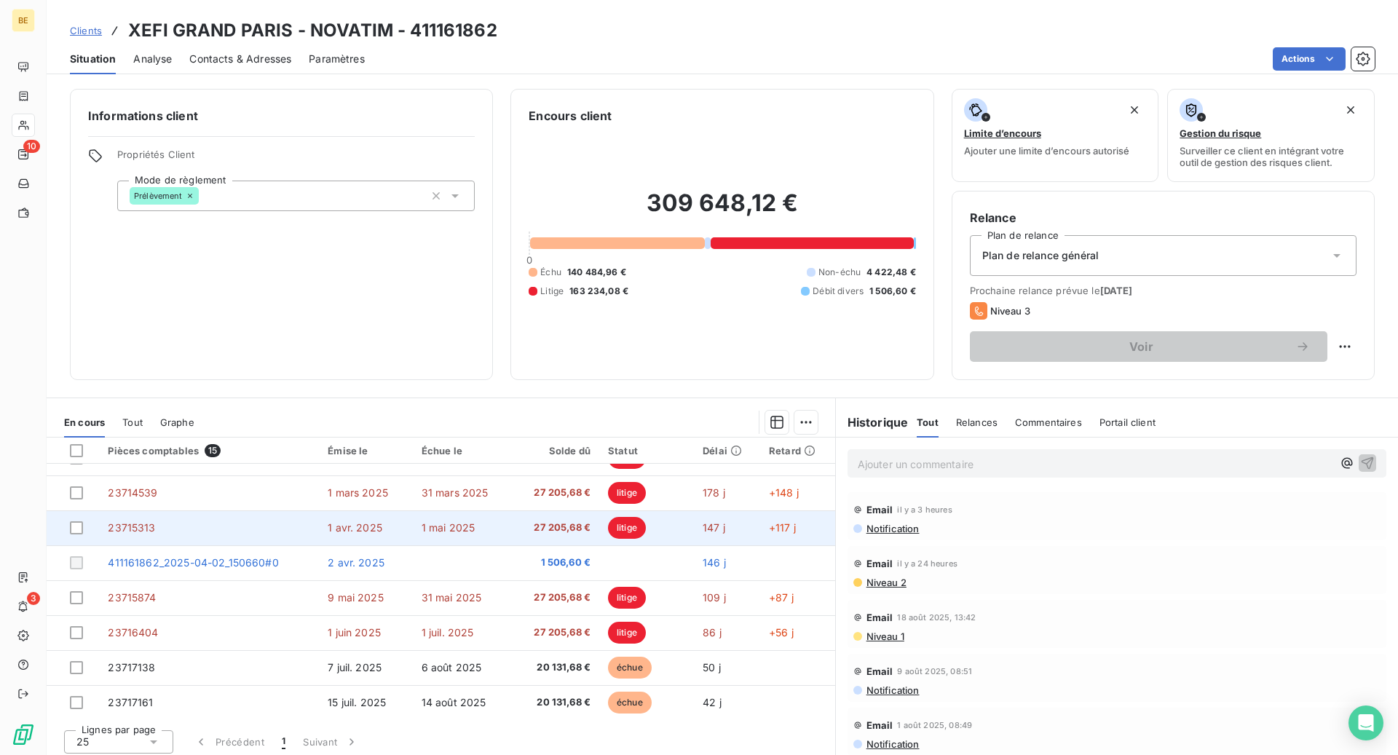
scroll to position [60, 0]
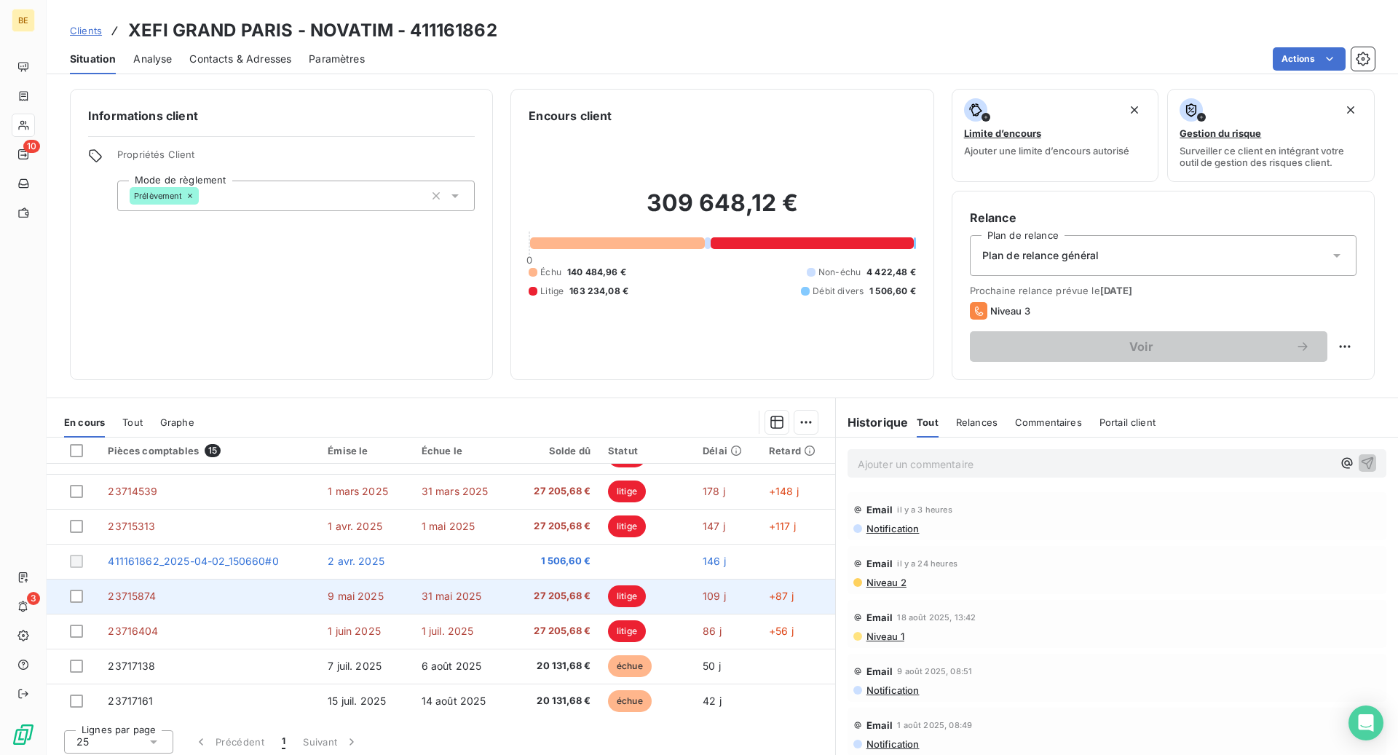
click at [435, 590] on span "31 mai 2025" at bounding box center [452, 596] width 60 height 12
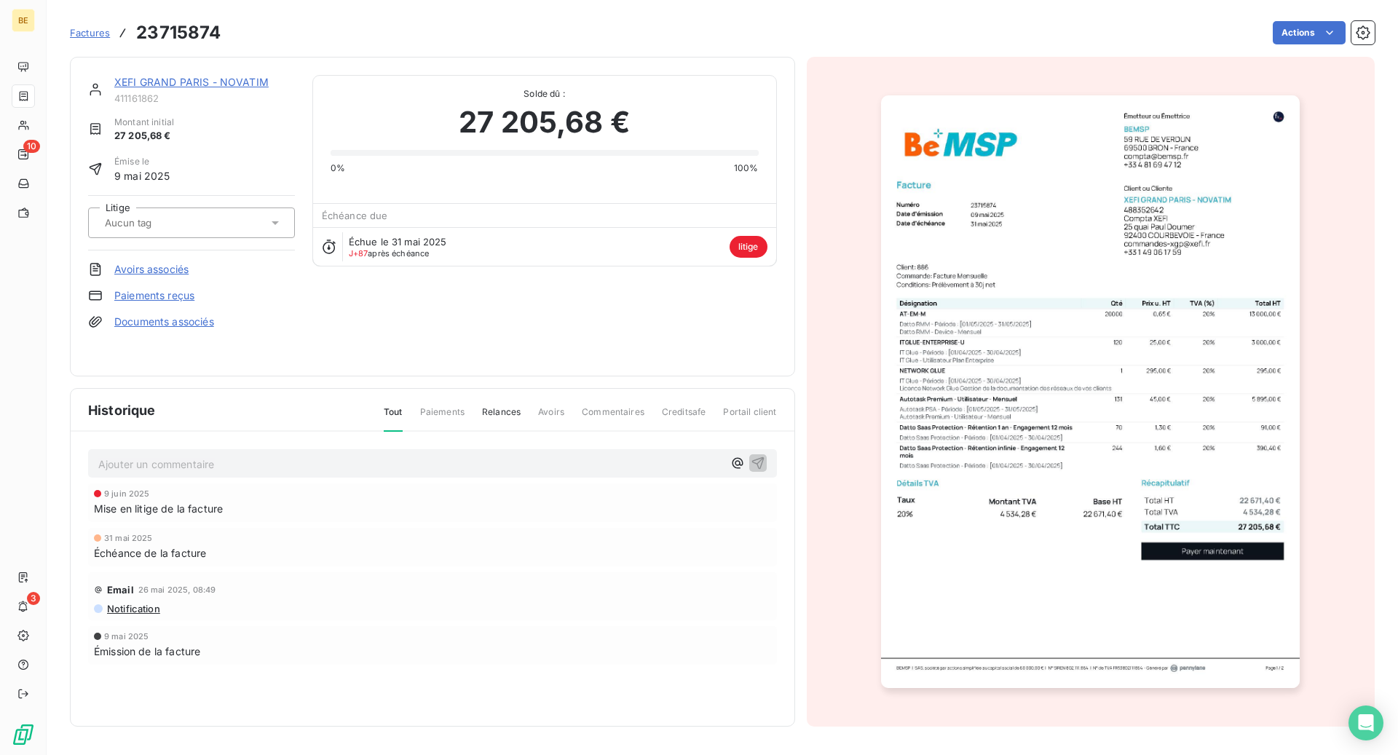
click at [1067, 417] on img "button" at bounding box center [1090, 391] width 419 height 593
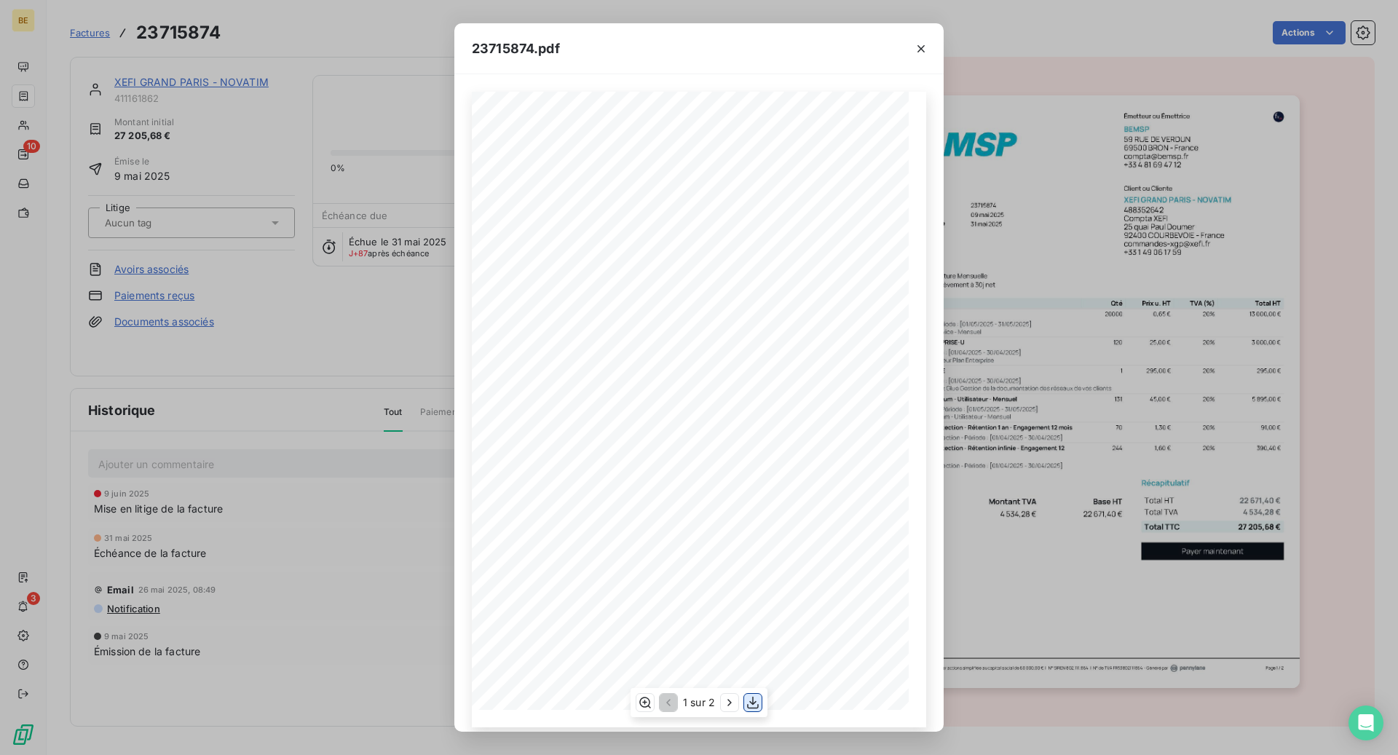
click at [753, 698] on icon "button" at bounding box center [753, 702] width 15 height 15
click at [923, 51] on icon "button" at bounding box center [921, 49] width 15 height 15
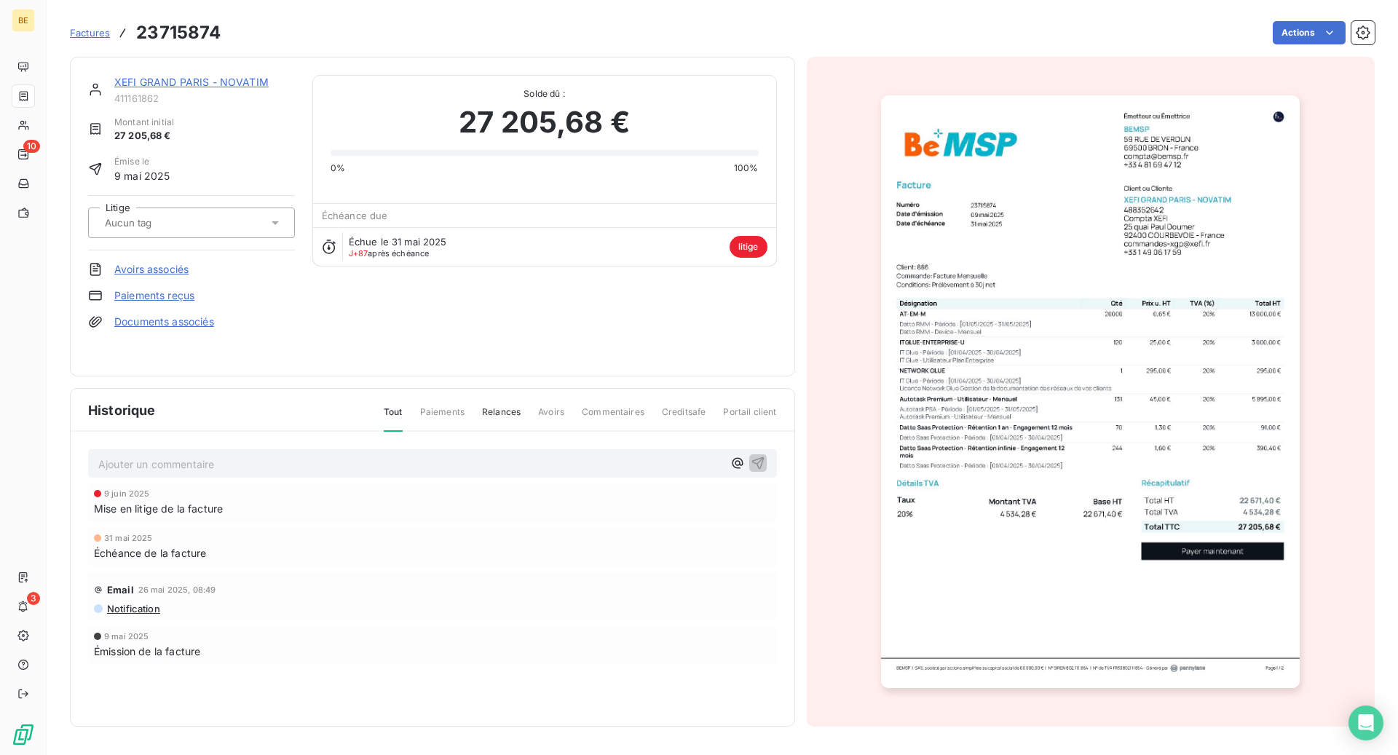
click at [204, 83] on link "XEFI GRAND PARIS - NOVATIM" at bounding box center [191, 82] width 154 height 12
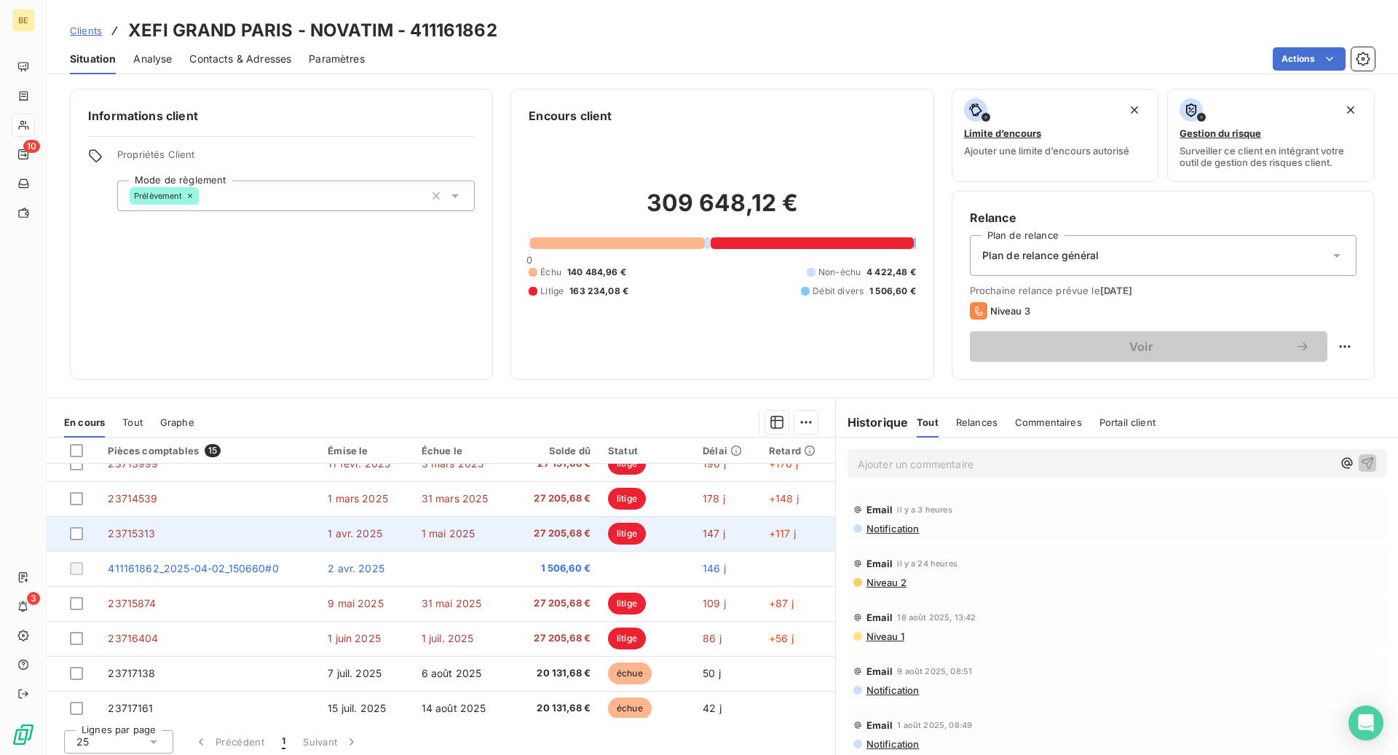
scroll to position [70, 0]
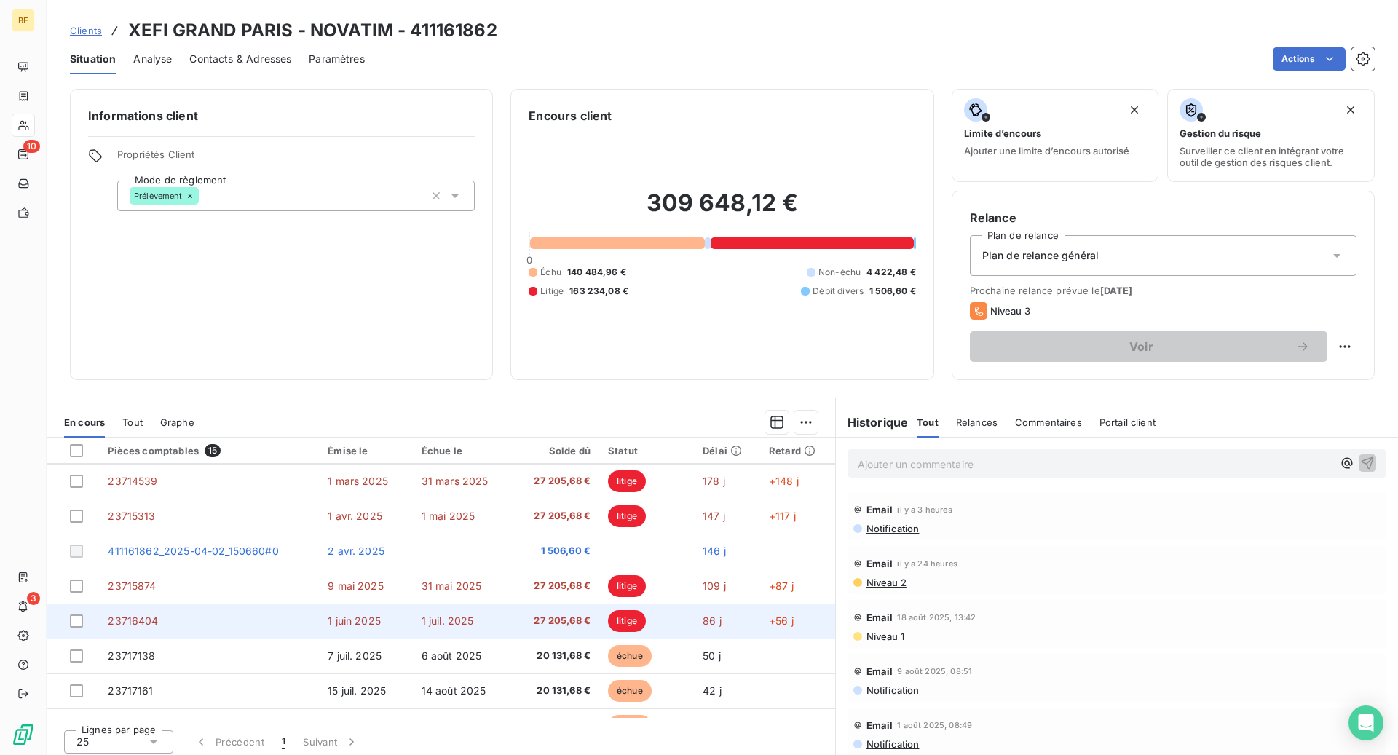
click at [280, 620] on td "23716404" at bounding box center [209, 621] width 220 height 35
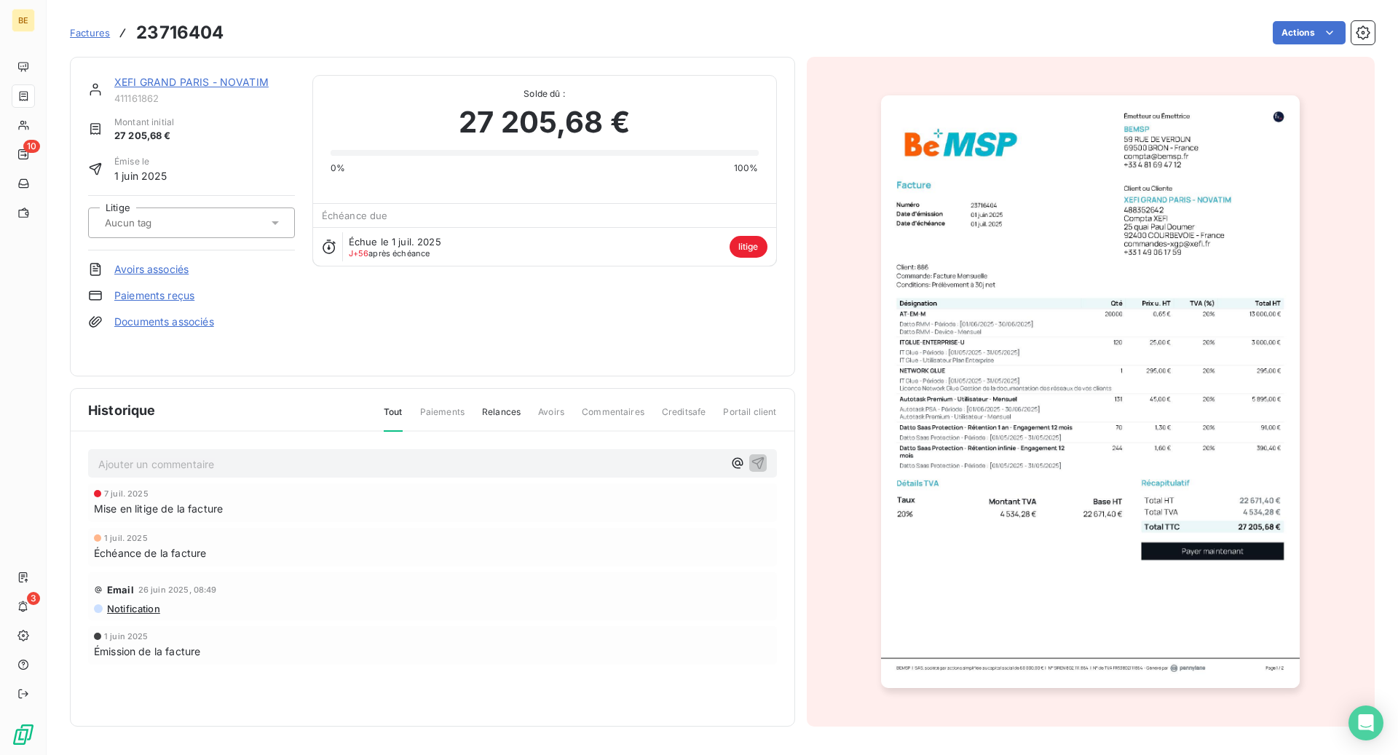
click at [974, 449] on img "button" at bounding box center [1090, 391] width 419 height 593
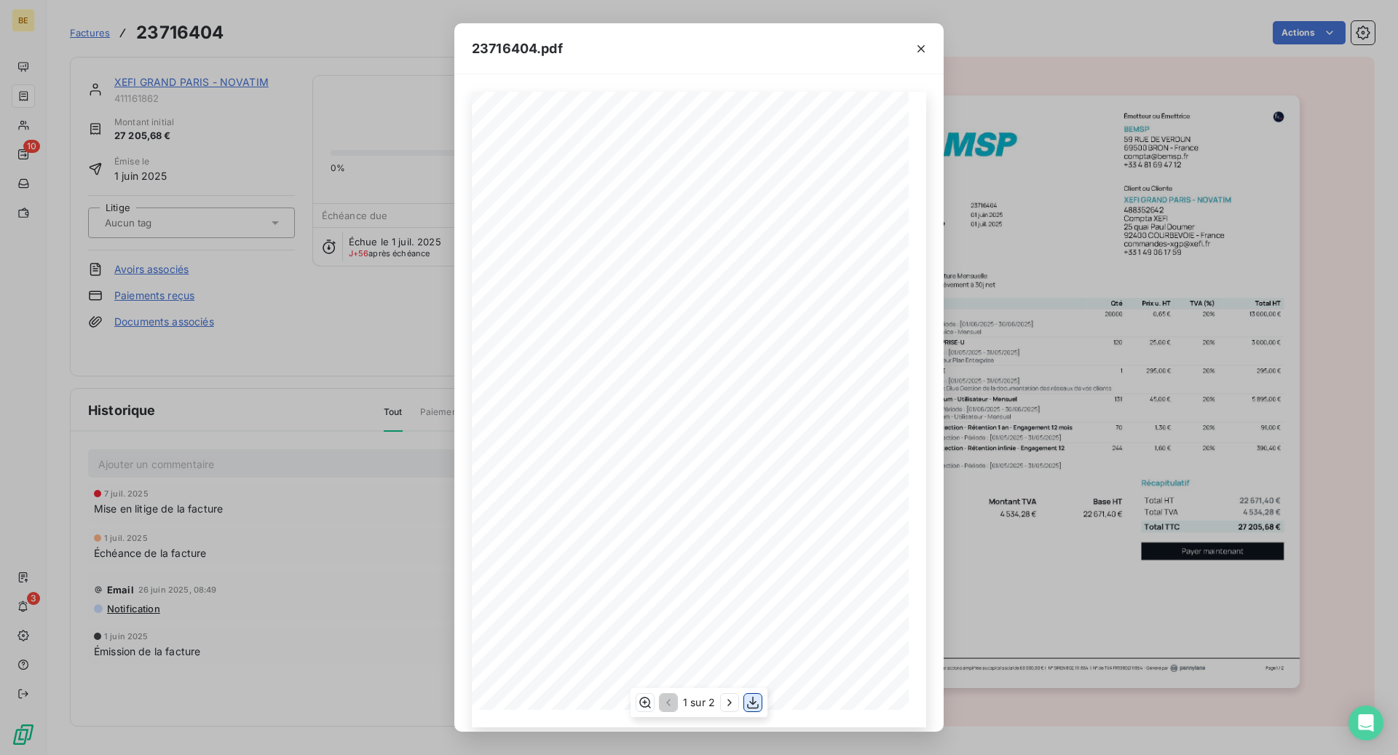
click at [747, 703] on icon "button" at bounding box center [753, 702] width 15 height 15
click at [920, 51] on icon "button" at bounding box center [921, 49] width 15 height 15
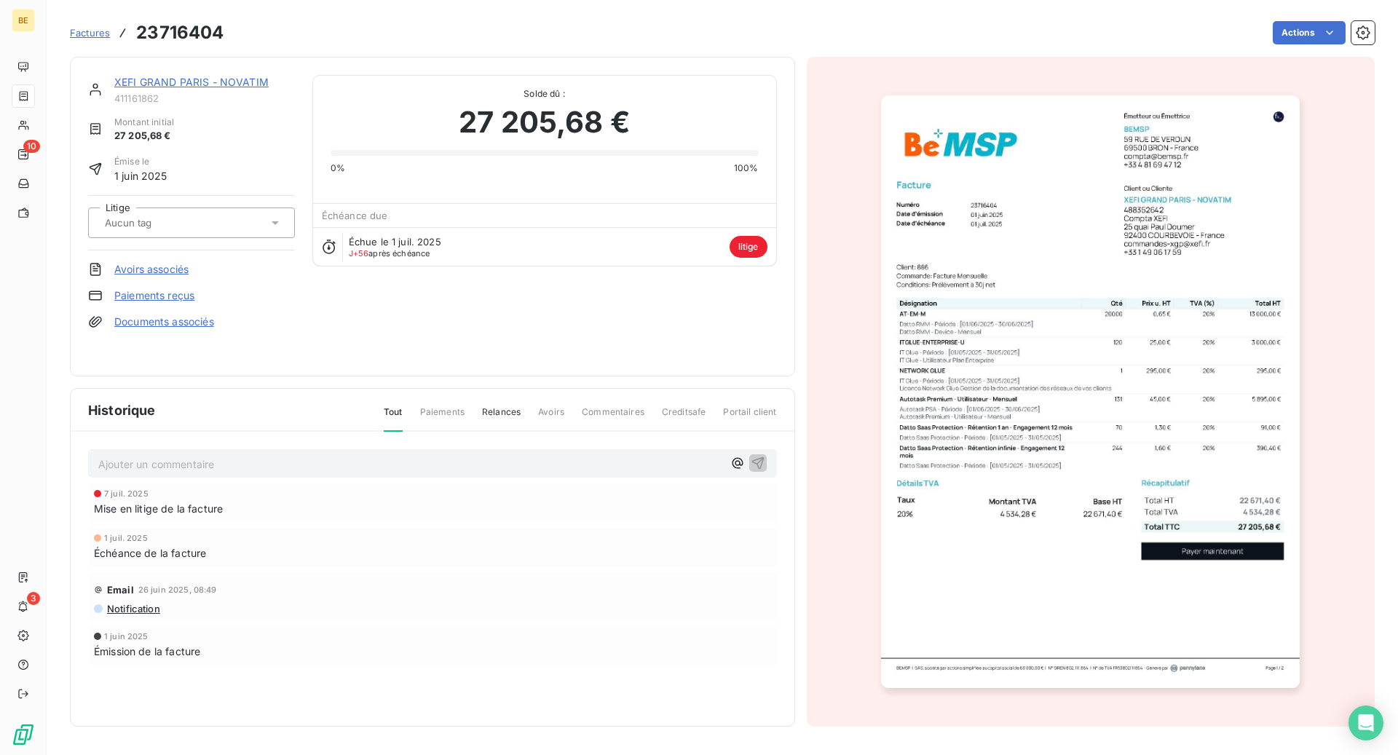
click at [243, 76] on link "XEFI GRAND PARIS - NOVATIM" at bounding box center [191, 82] width 154 height 12
